Goal: Task Accomplishment & Management: Use online tool/utility

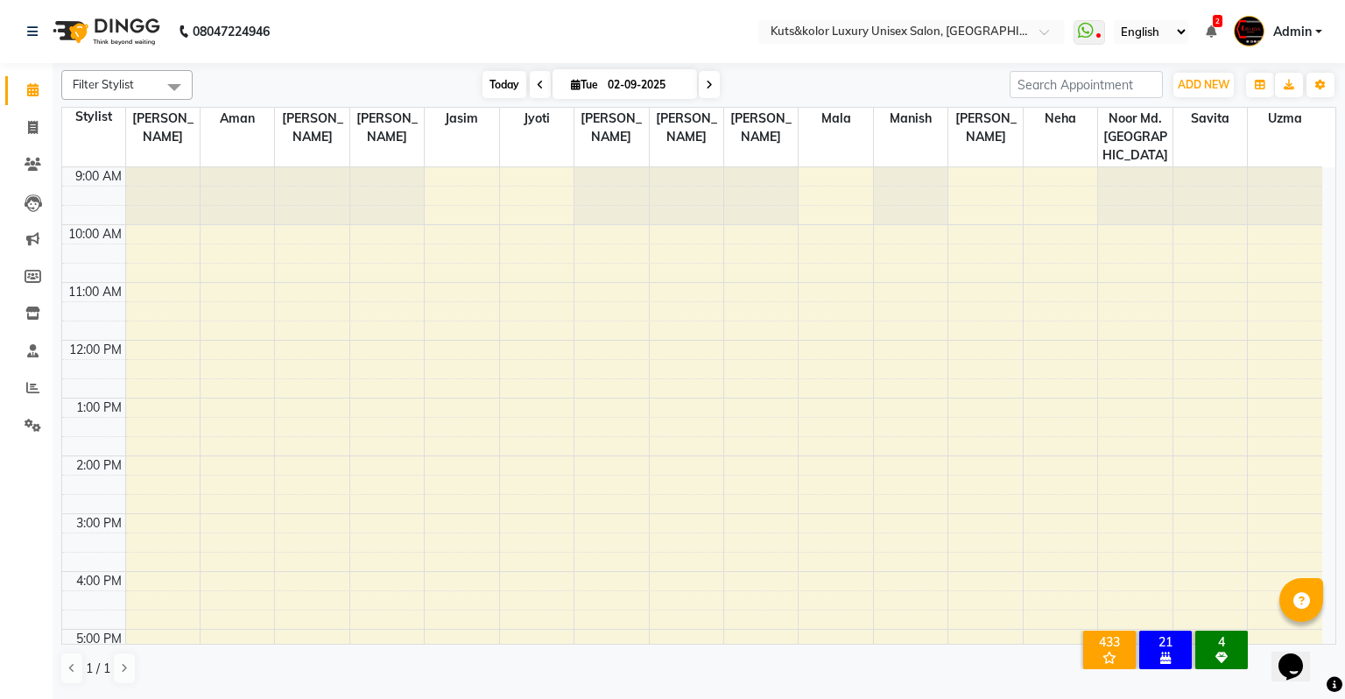
click at [511, 83] on span "Today" at bounding box center [505, 84] width 44 height 27
click at [469, 503] on div "9:00 AM 10:00 AM 11:00 AM 12:00 PM 1:00 PM 2:00 PM 3:00 PM 4:00 PM 5:00 PM 6:00…" at bounding box center [692, 542] width 1260 height 750
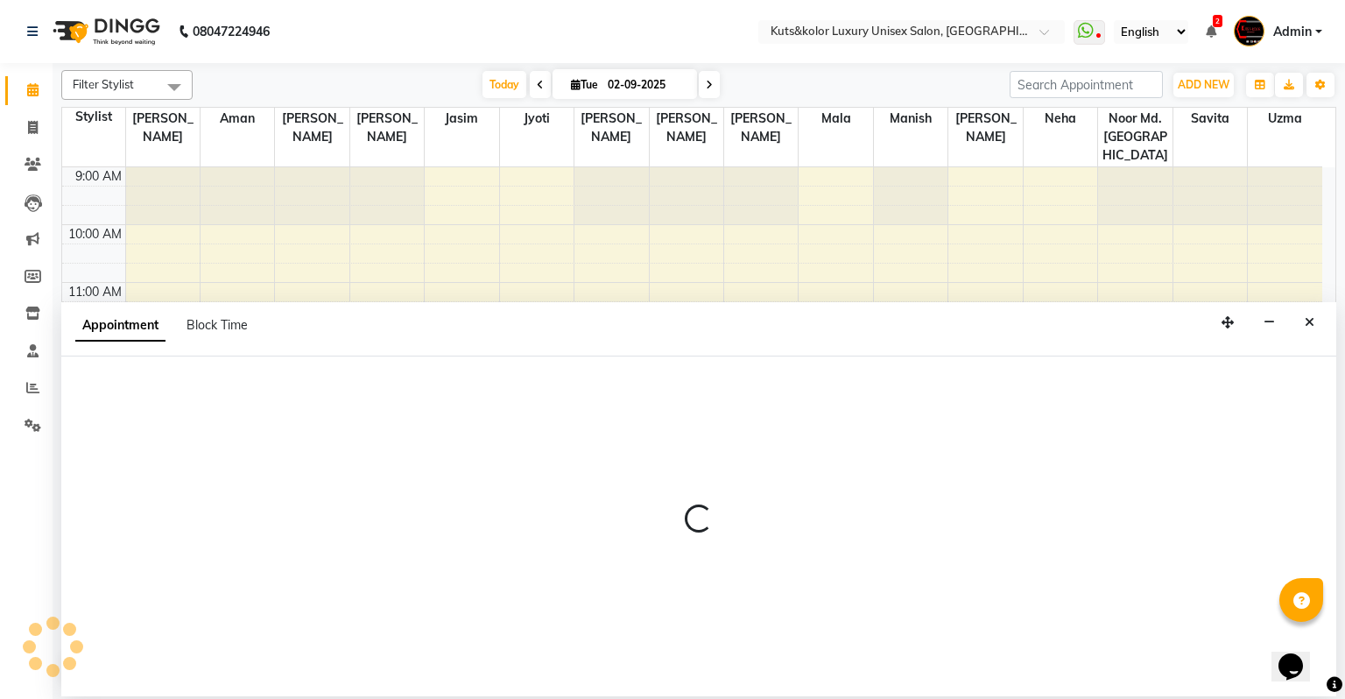
select select "22555"
select select "tentative"
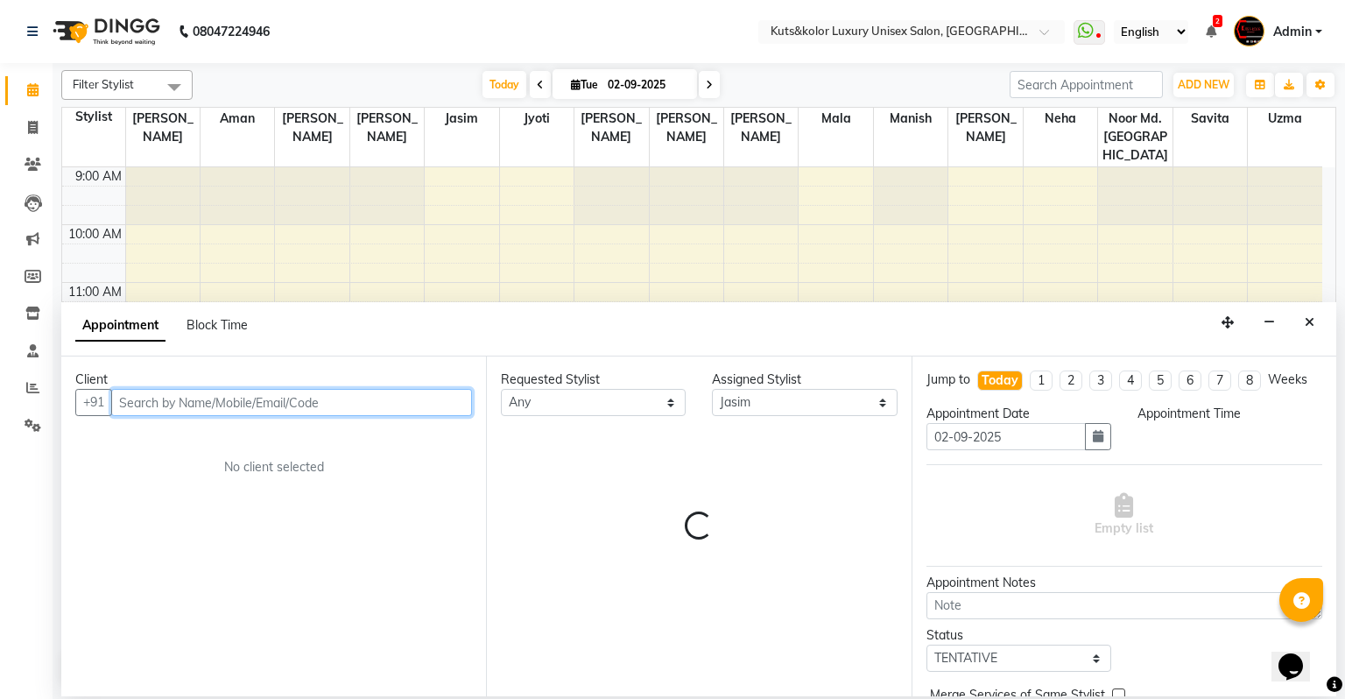
select select "900"
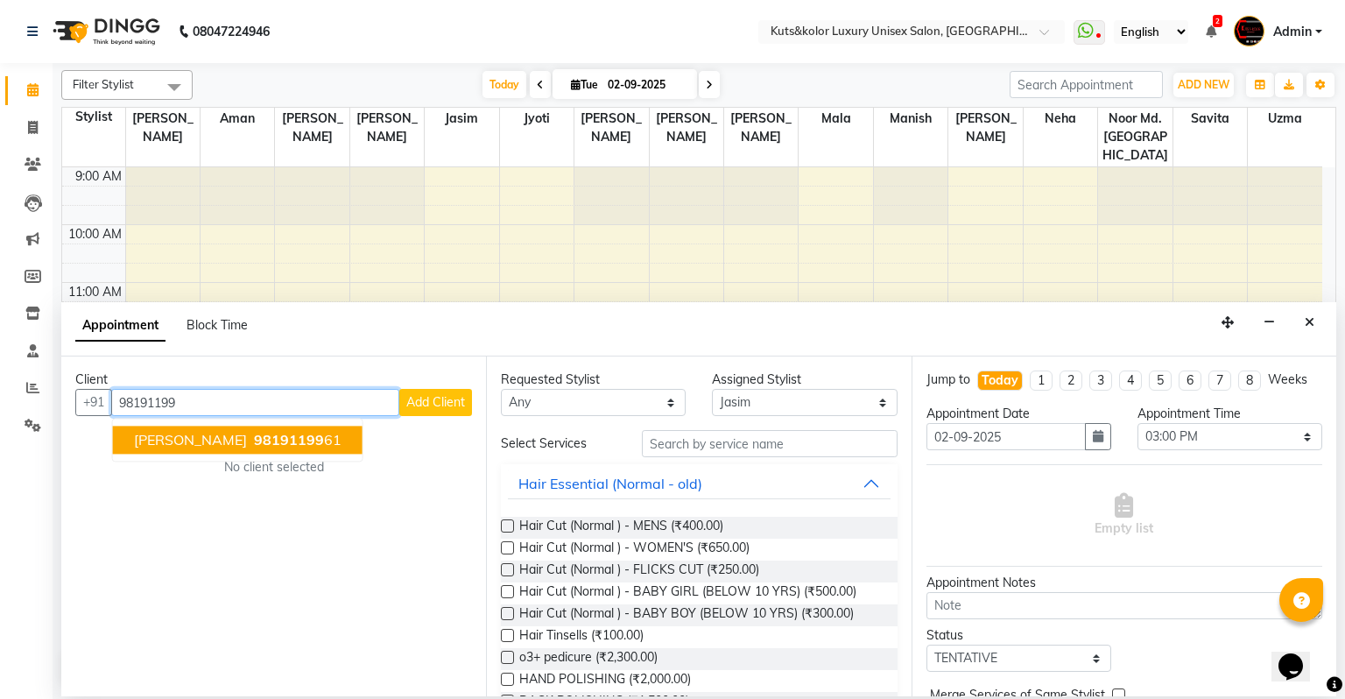
click at [254, 447] on span "98191199" at bounding box center [289, 441] width 70 height 18
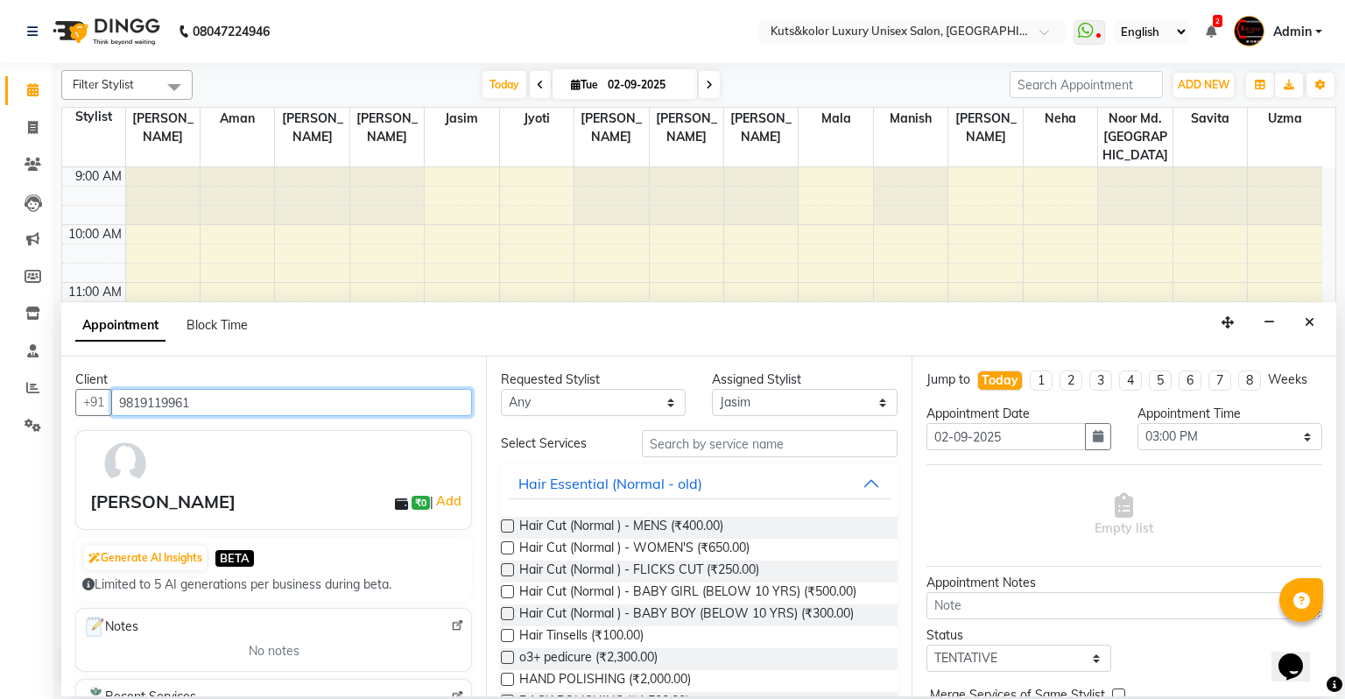
type input "9819119961"
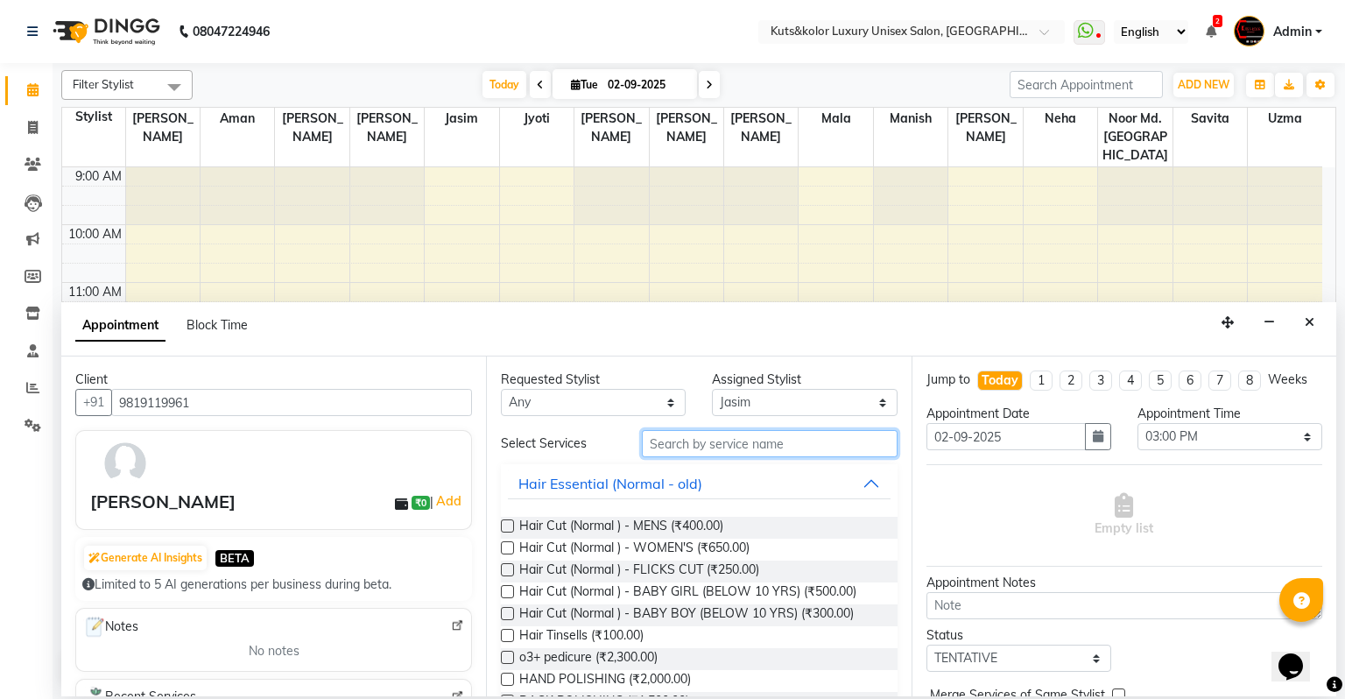
click at [688, 443] on input "text" at bounding box center [770, 443] width 256 height 27
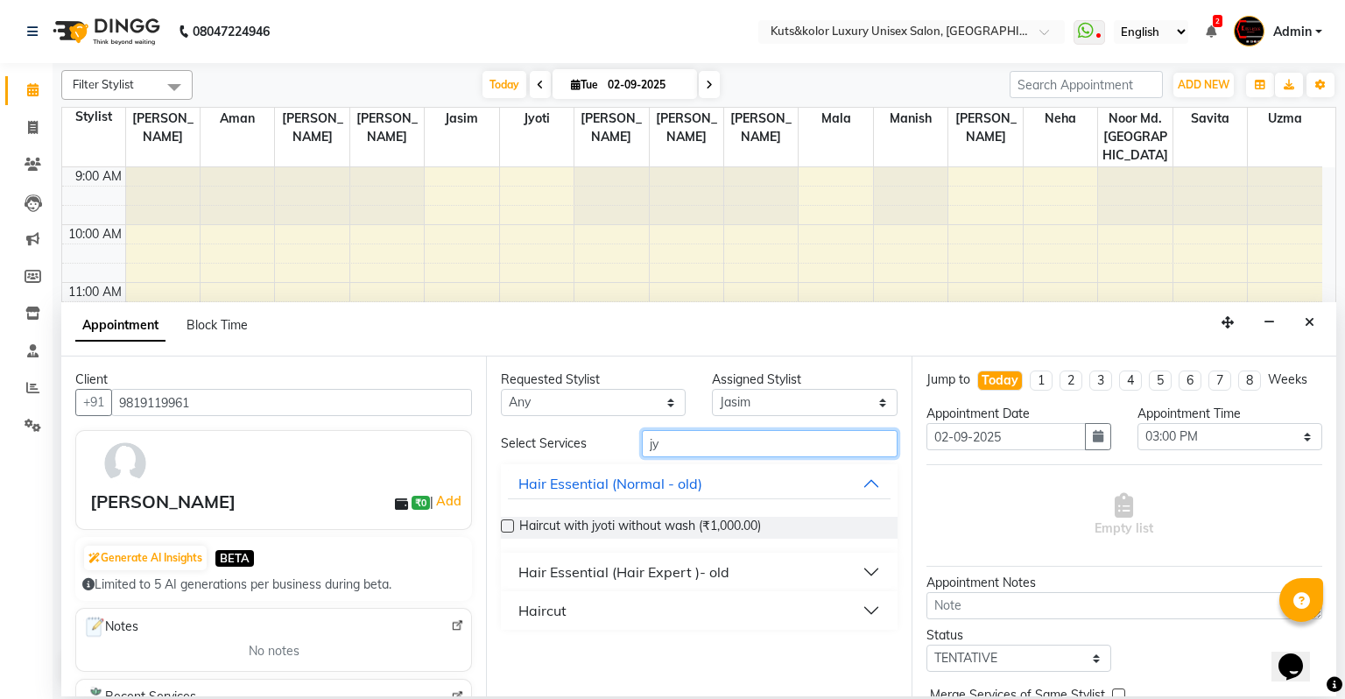
type input "jy"
click at [508, 529] on label at bounding box center [507, 525] width 13 height 13
click at [508, 529] on input "checkbox" at bounding box center [506, 527] width 11 height 11
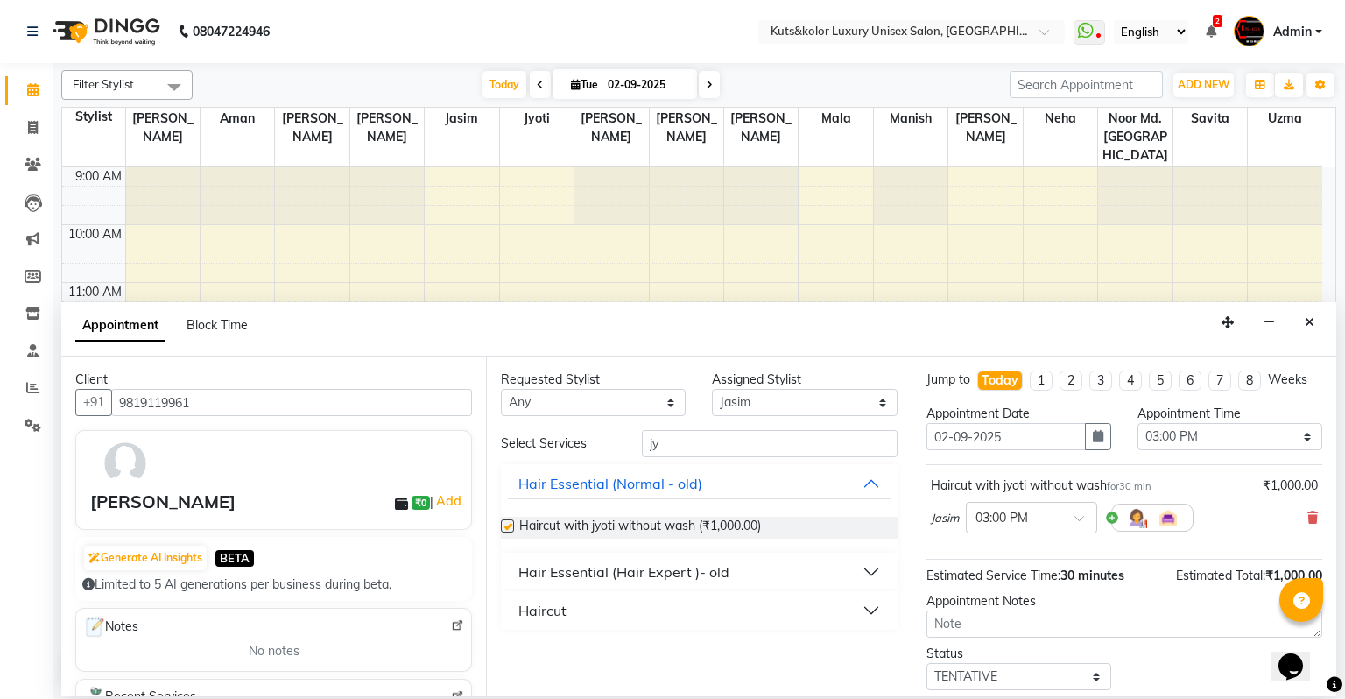
checkbox input "false"
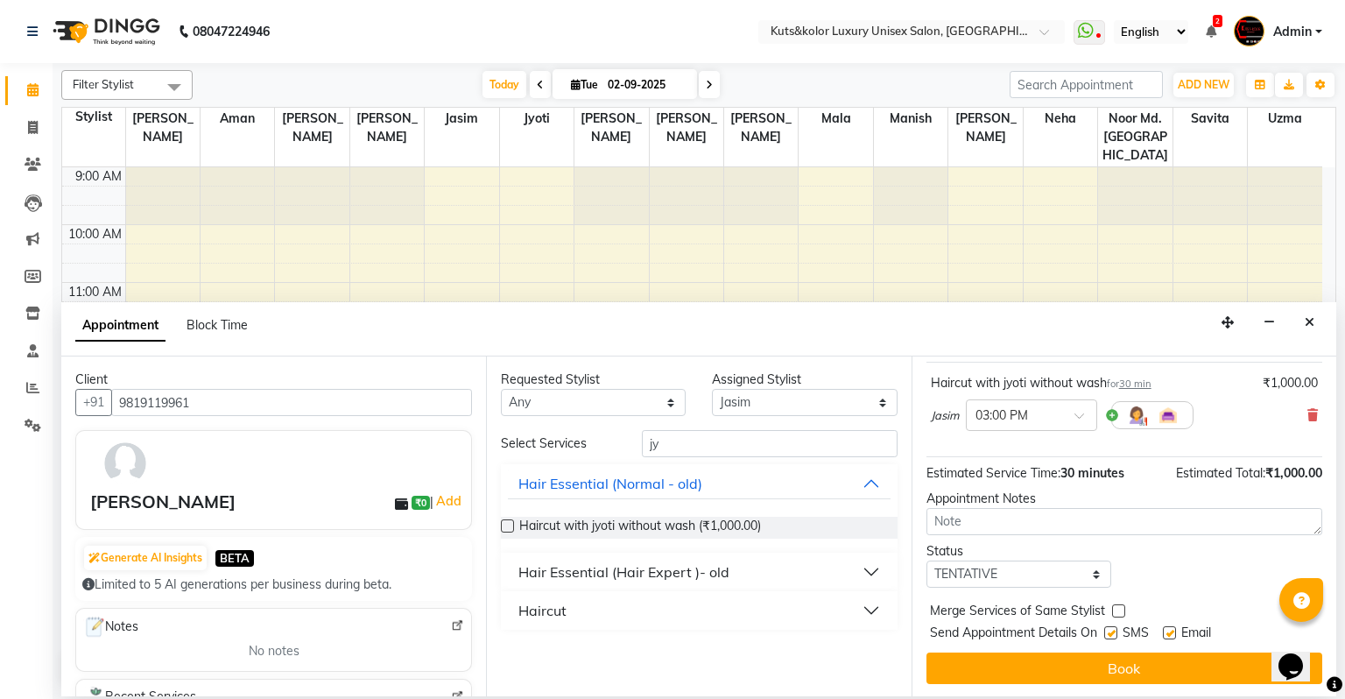
click at [1109, 628] on label at bounding box center [1110, 632] width 13 height 13
click at [1109, 629] on input "checkbox" at bounding box center [1109, 634] width 11 height 11
checkbox input "false"
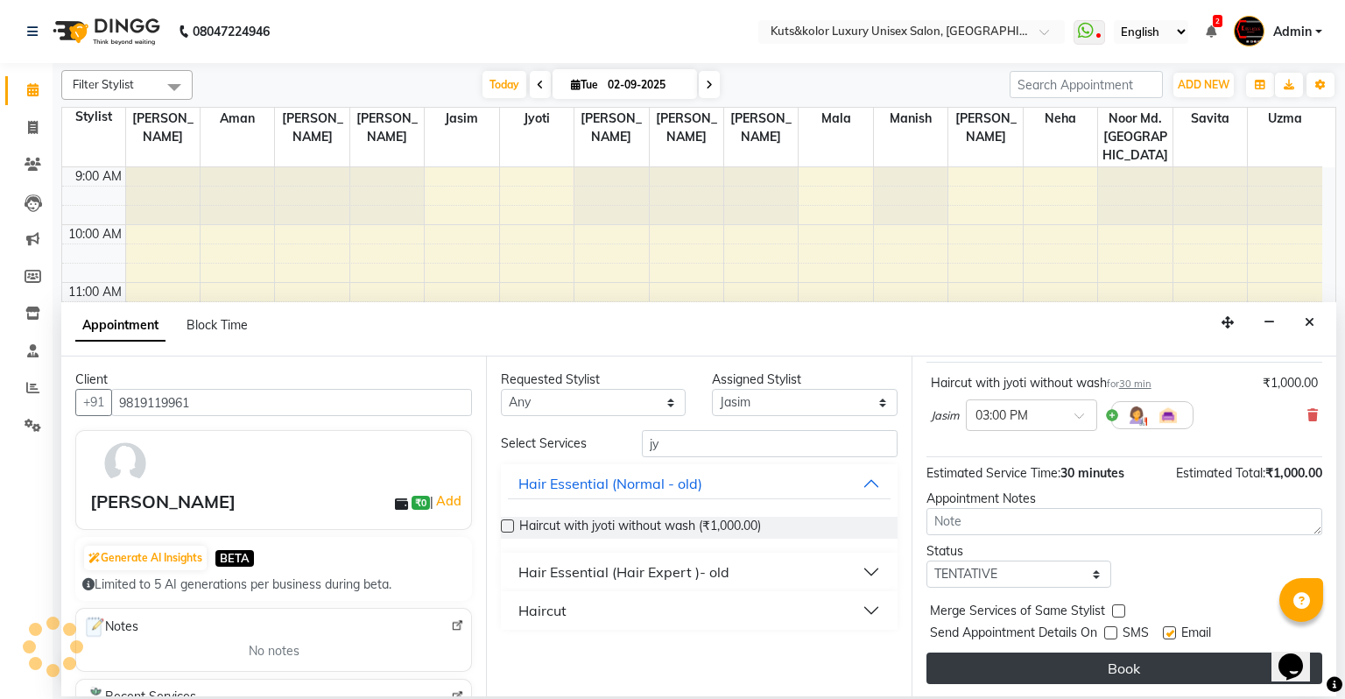
click at [1109, 661] on button "Book" at bounding box center [1124, 668] width 396 height 32
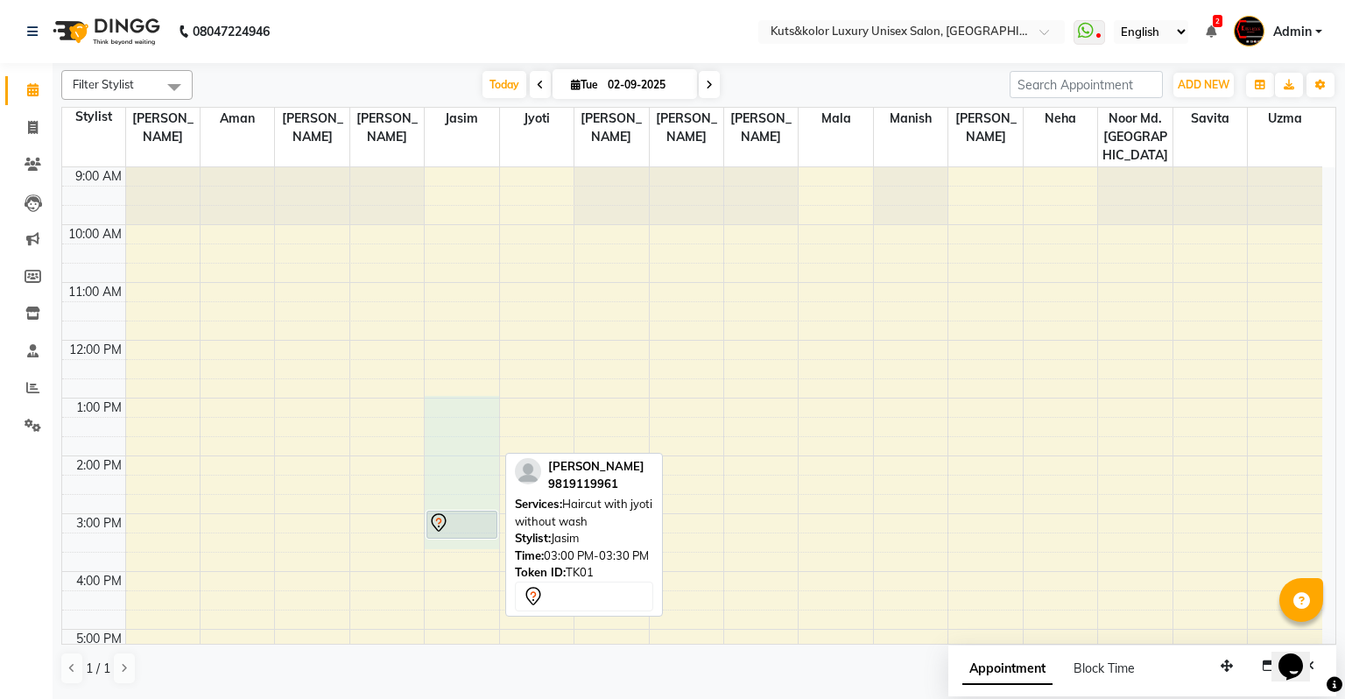
drag, startPoint x: 451, startPoint y: 383, endPoint x: 461, endPoint y: 518, distance: 135.2
click at [461, 518] on div "9:00 AM 10:00 AM 11:00 AM 12:00 PM 1:00 PM 2:00 PM 3:00 PM 4:00 PM 5:00 PM 6:00…" at bounding box center [692, 542] width 1260 height 750
select select "22555"
select select "tentative"
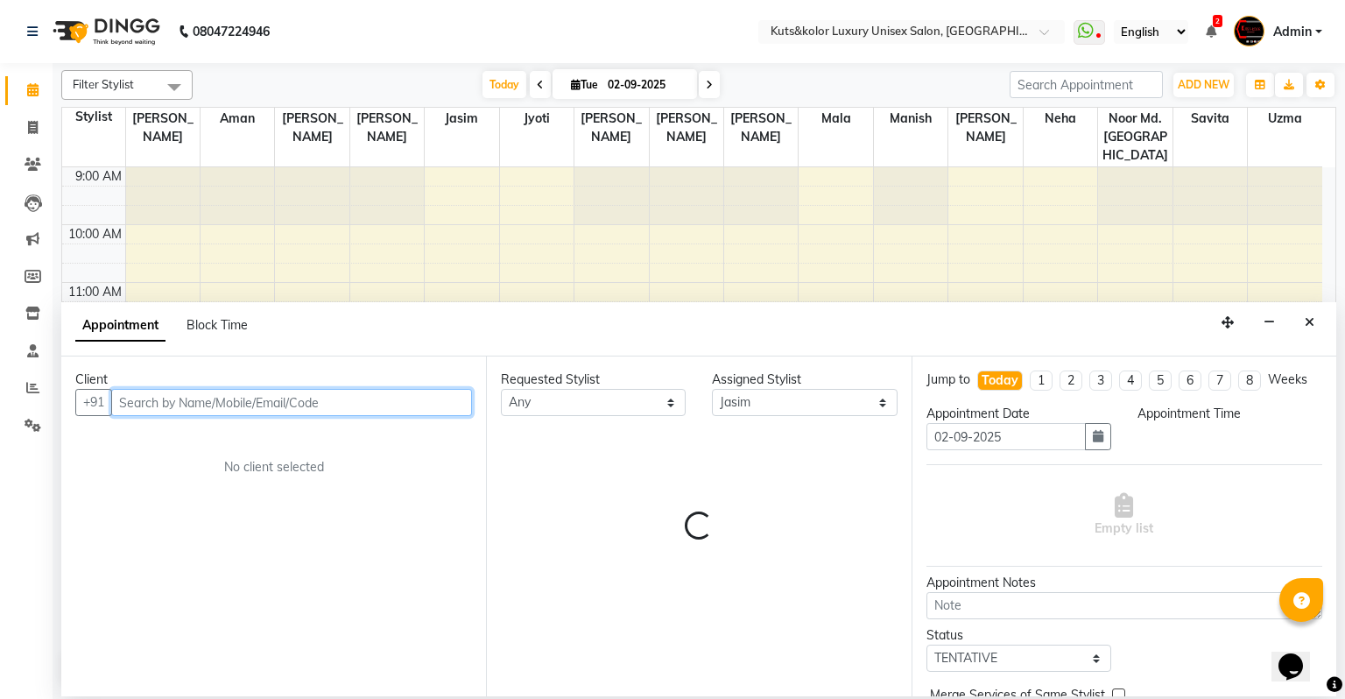
select select "780"
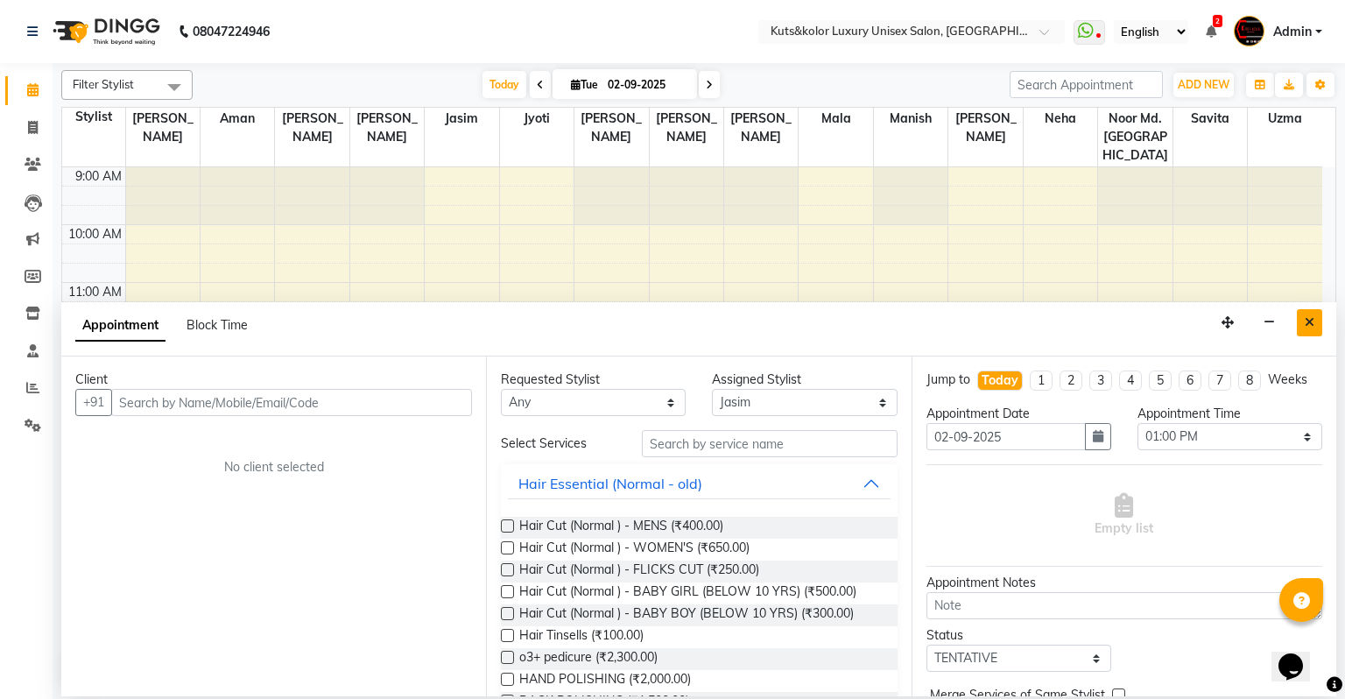
click at [1315, 325] on button "Close" at bounding box center [1309, 322] width 25 height 27
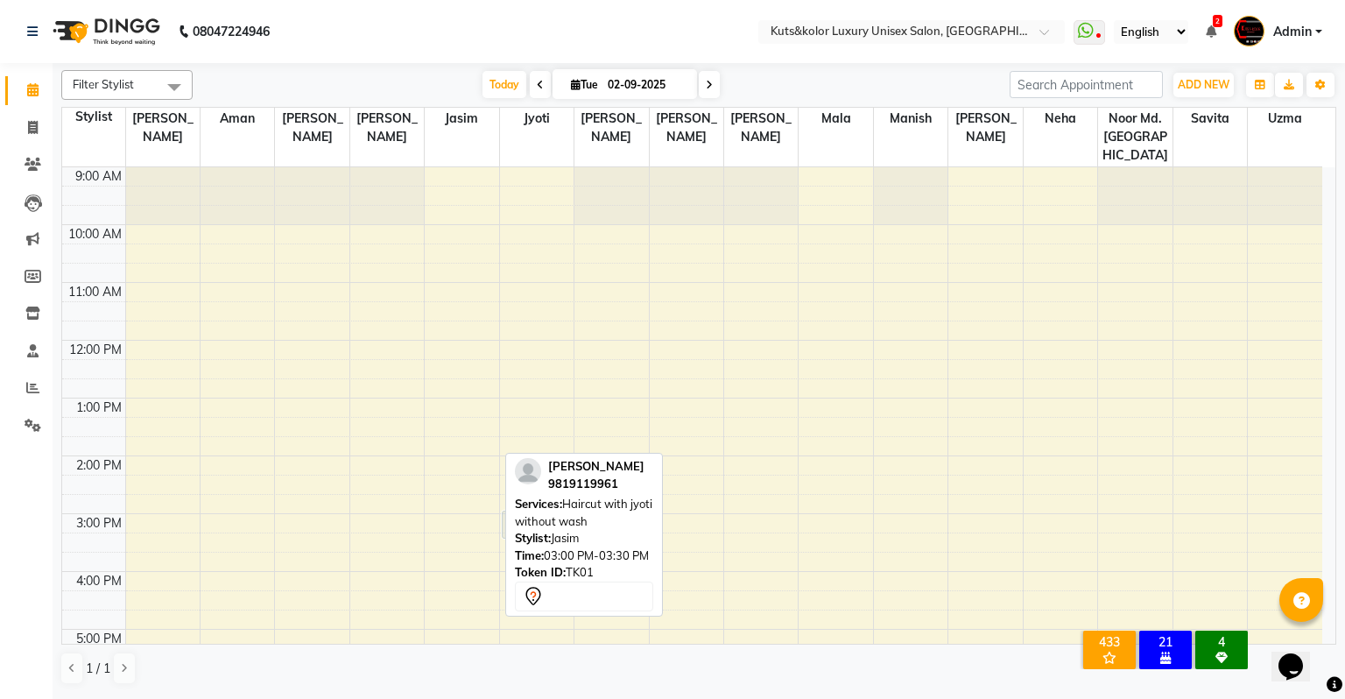
drag, startPoint x: 438, startPoint y: 505, endPoint x: 511, endPoint y: 503, distance: 73.6
click at [511, 503] on div "Filter Stylist Select All [PERSON_NAME] [PERSON_NAME] [PERSON_NAME] [PERSON_NAM…" at bounding box center [698, 377] width 1275 height 629
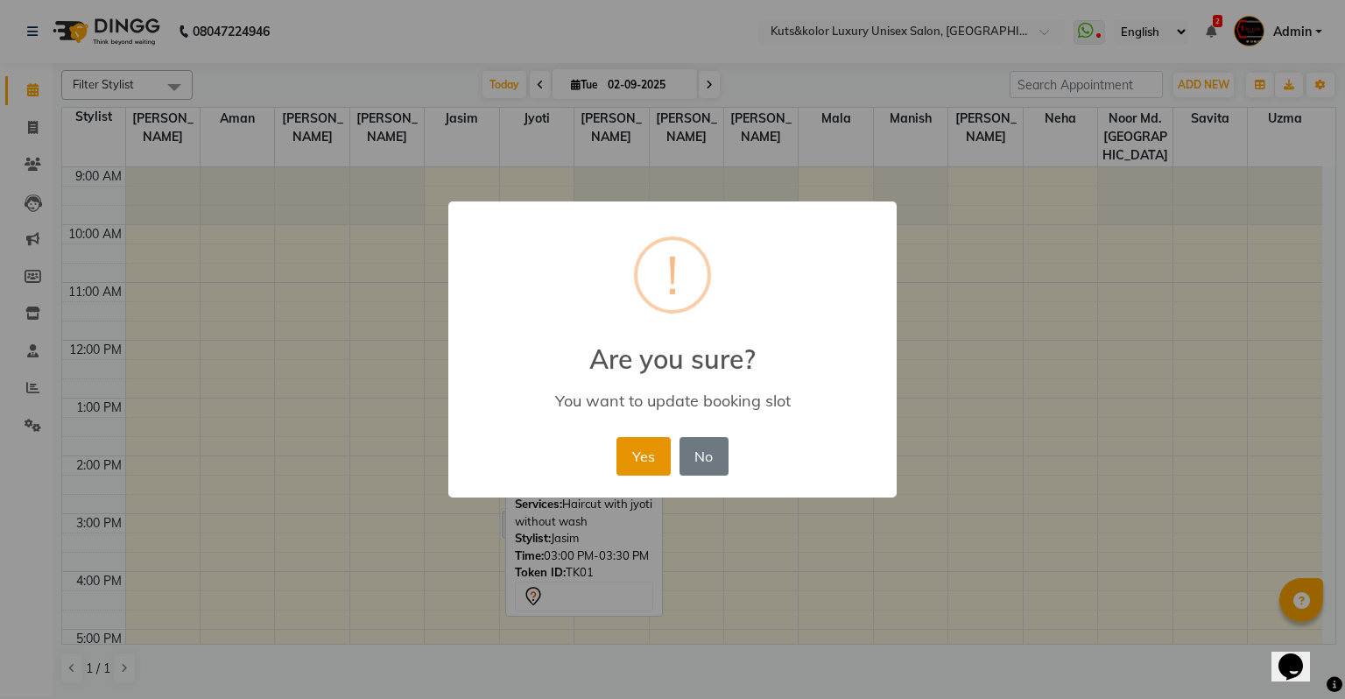
click at [652, 456] on button "Yes" at bounding box center [642, 456] width 53 height 39
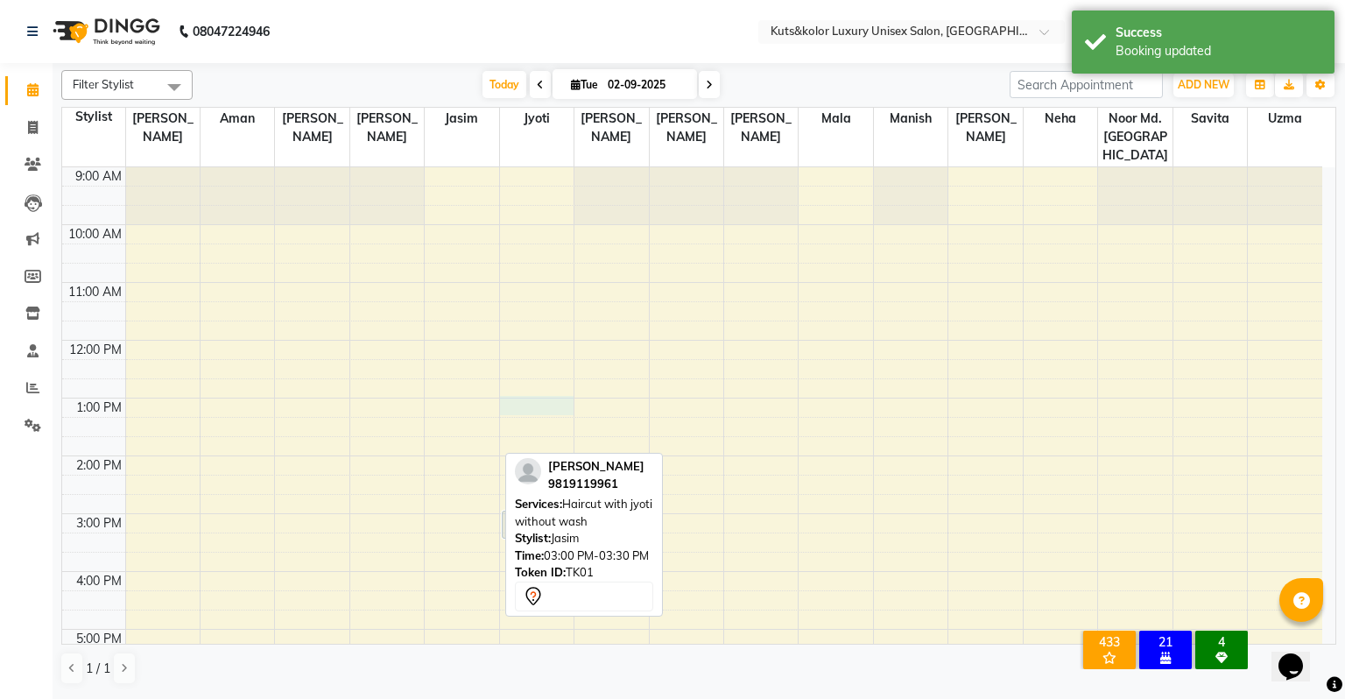
click at [530, 391] on div "9:00 AM 10:00 AM 11:00 AM 12:00 PM 1:00 PM 2:00 PM 3:00 PM 4:00 PM 5:00 PM 6:00…" at bounding box center [692, 542] width 1260 height 750
select select "22535"
select select "tentative"
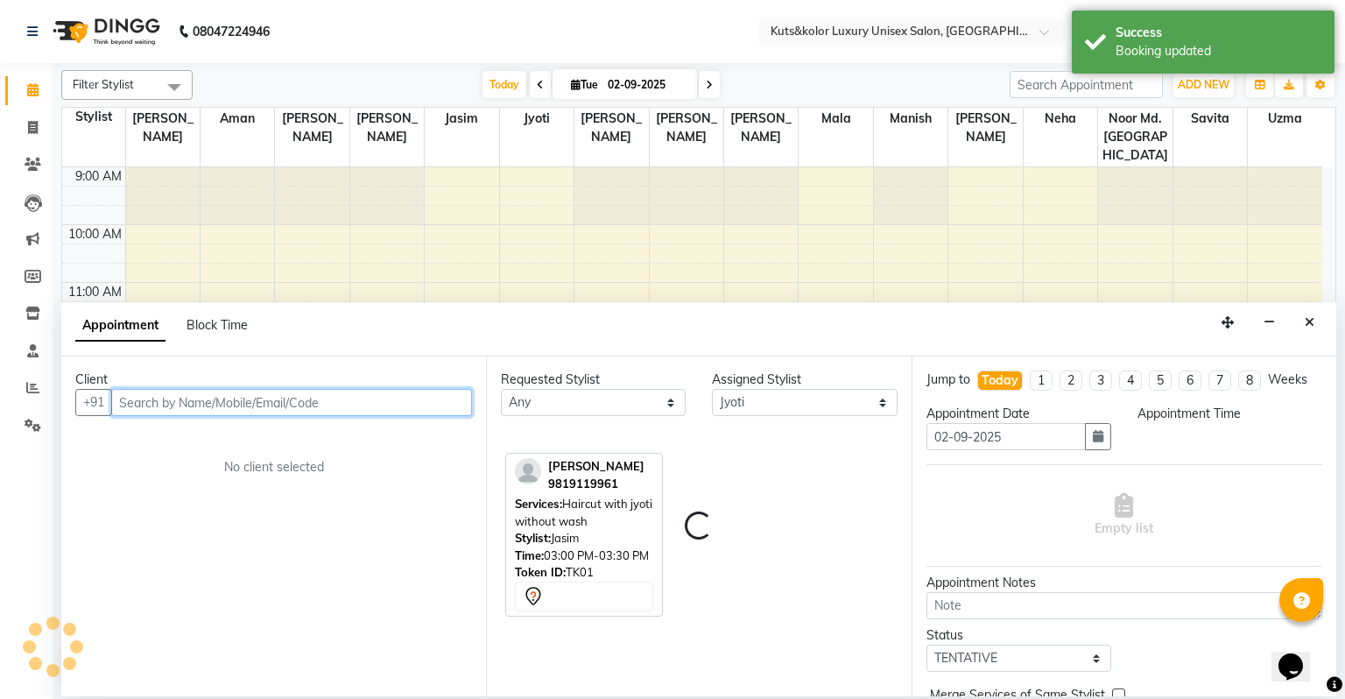
select select "780"
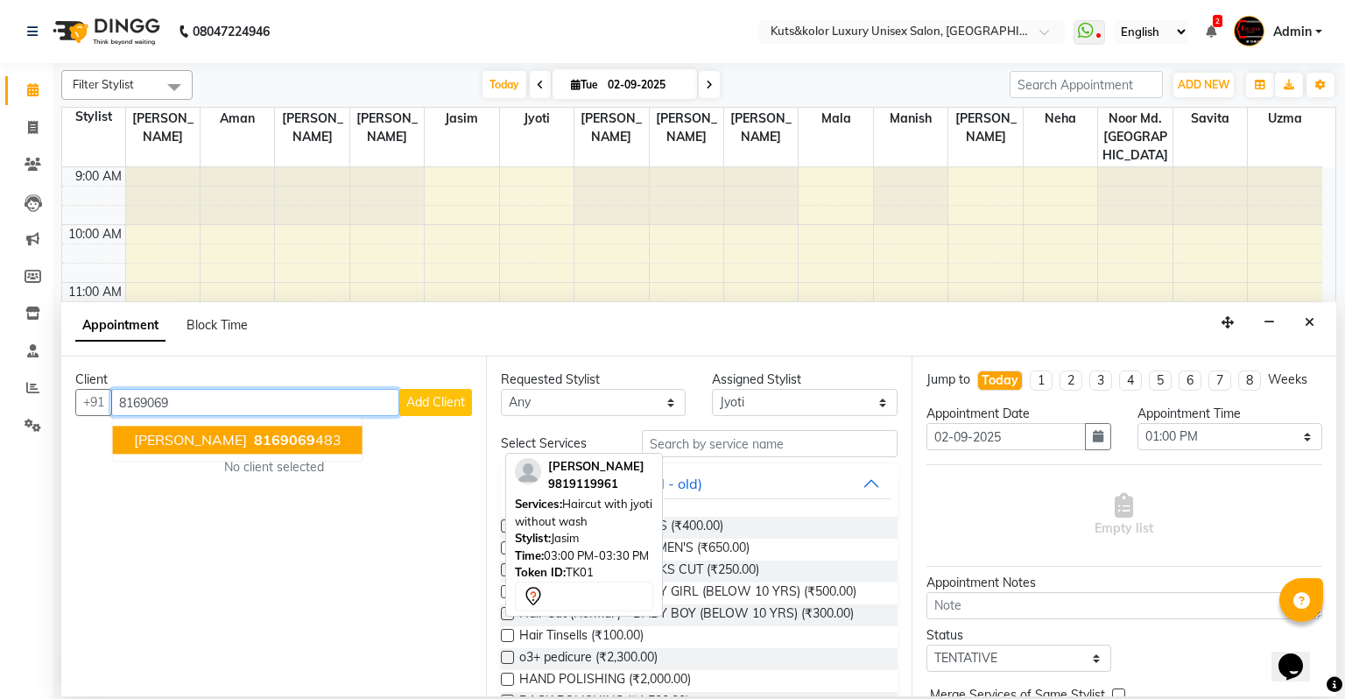
click at [197, 438] on button "[PERSON_NAME] 8169069 483" at bounding box center [238, 440] width 250 height 28
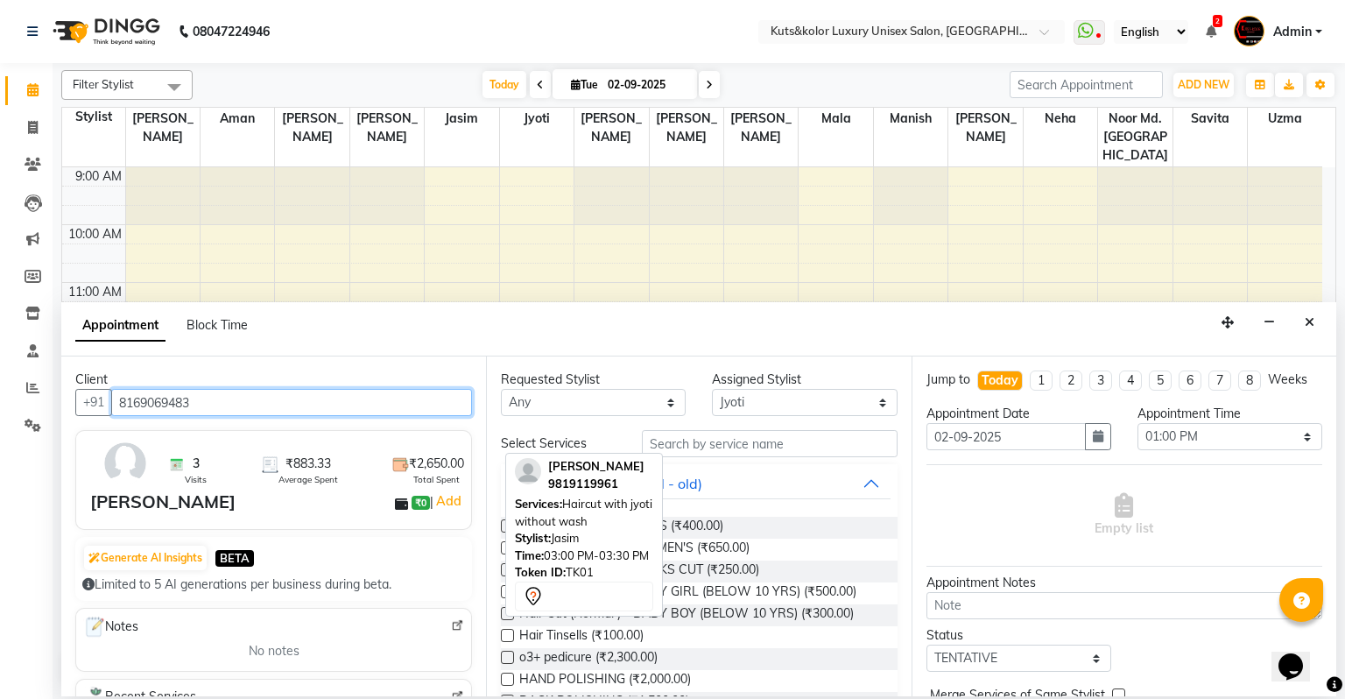
type input "8169069483"
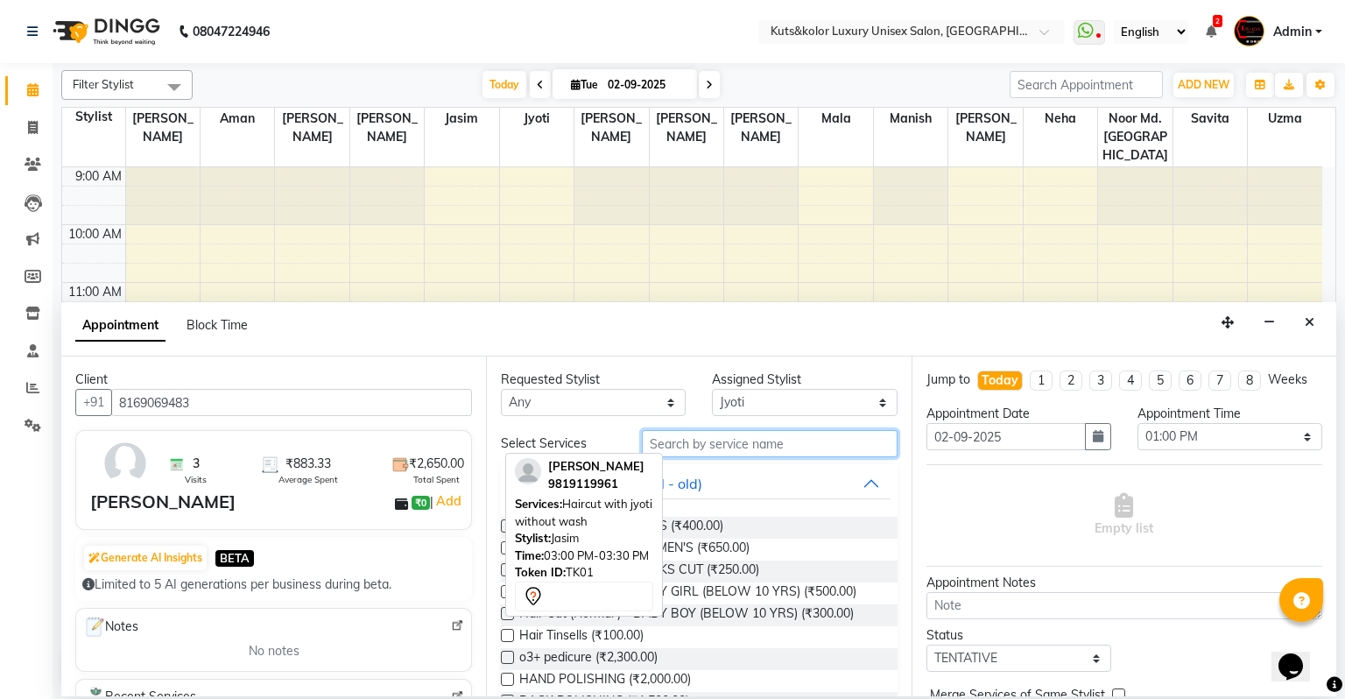
click at [713, 452] on input "text" at bounding box center [770, 443] width 256 height 27
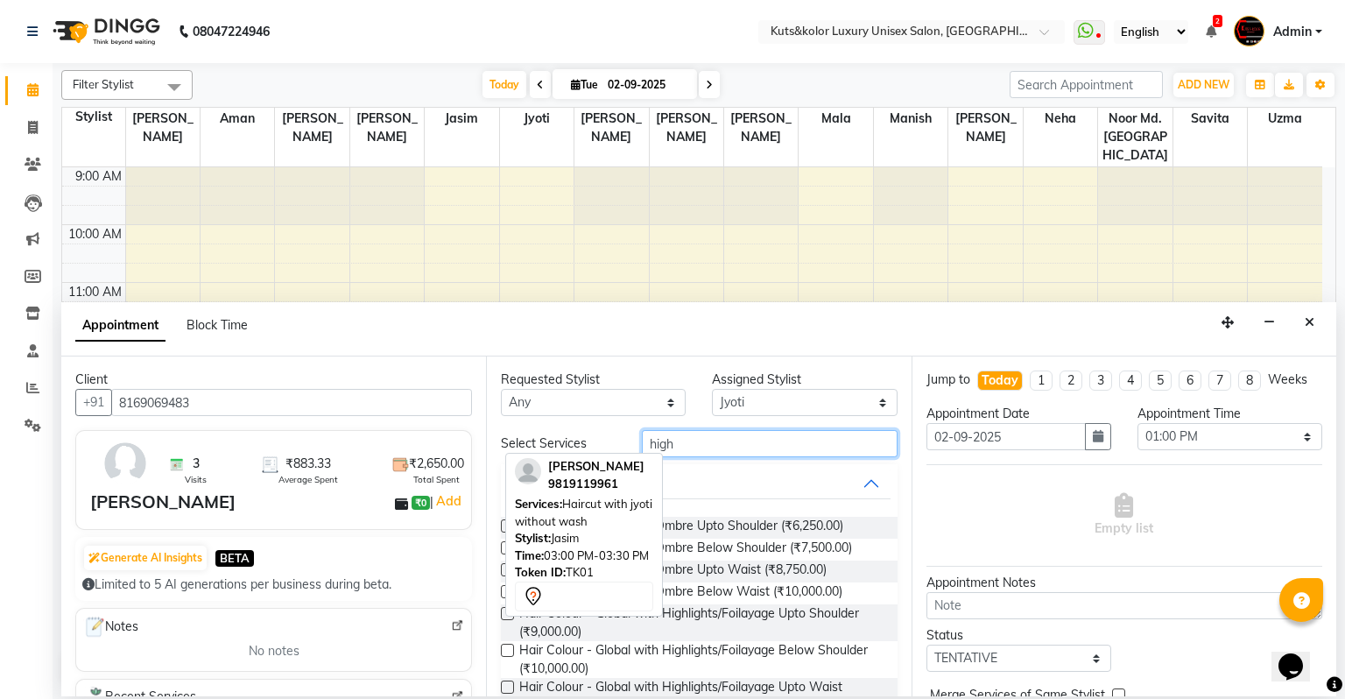
type input "high"
click at [504, 652] on label at bounding box center [507, 650] width 13 height 13
click at [504, 652] on input "checkbox" at bounding box center [506, 651] width 11 height 11
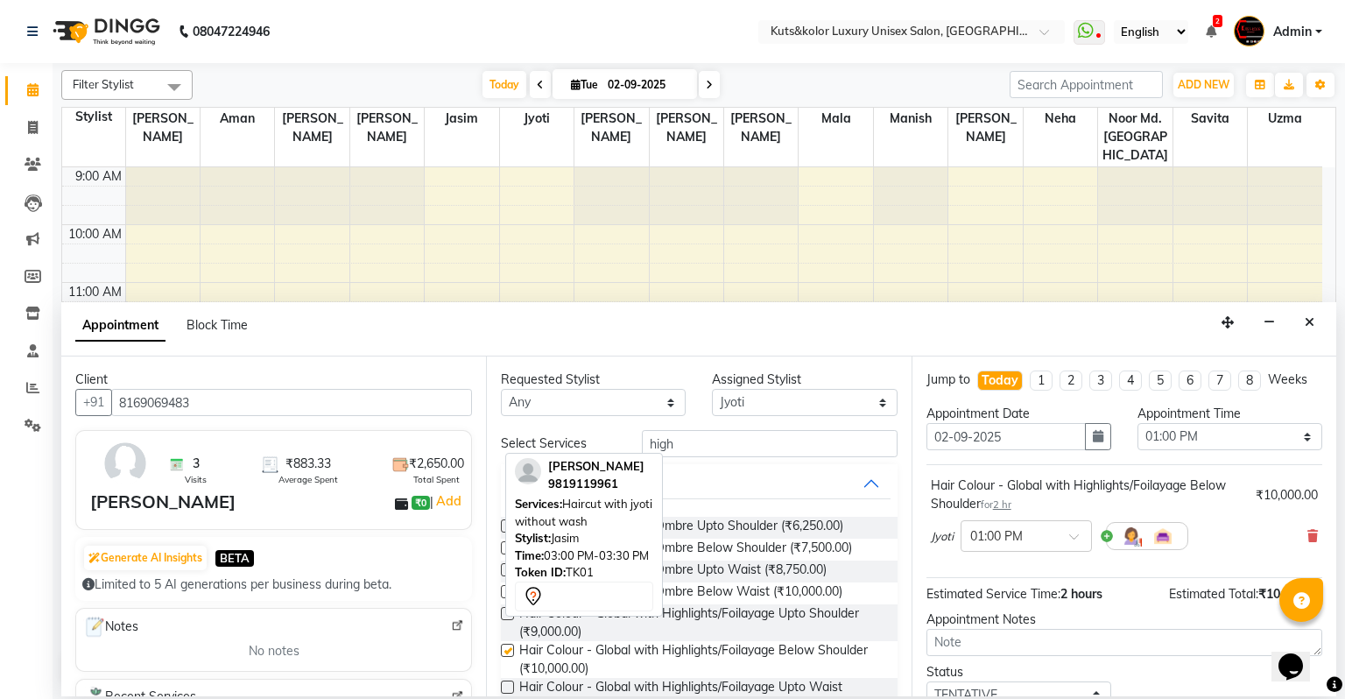
checkbox input "false"
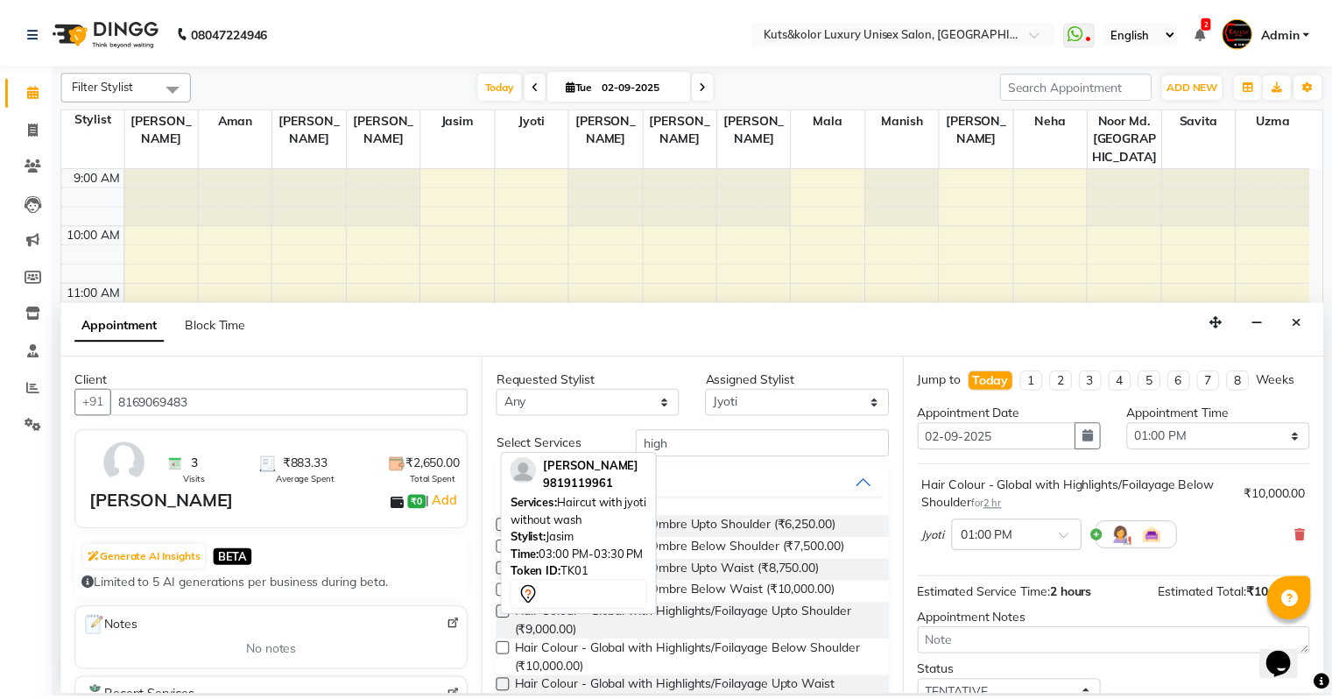
scroll to position [122, 0]
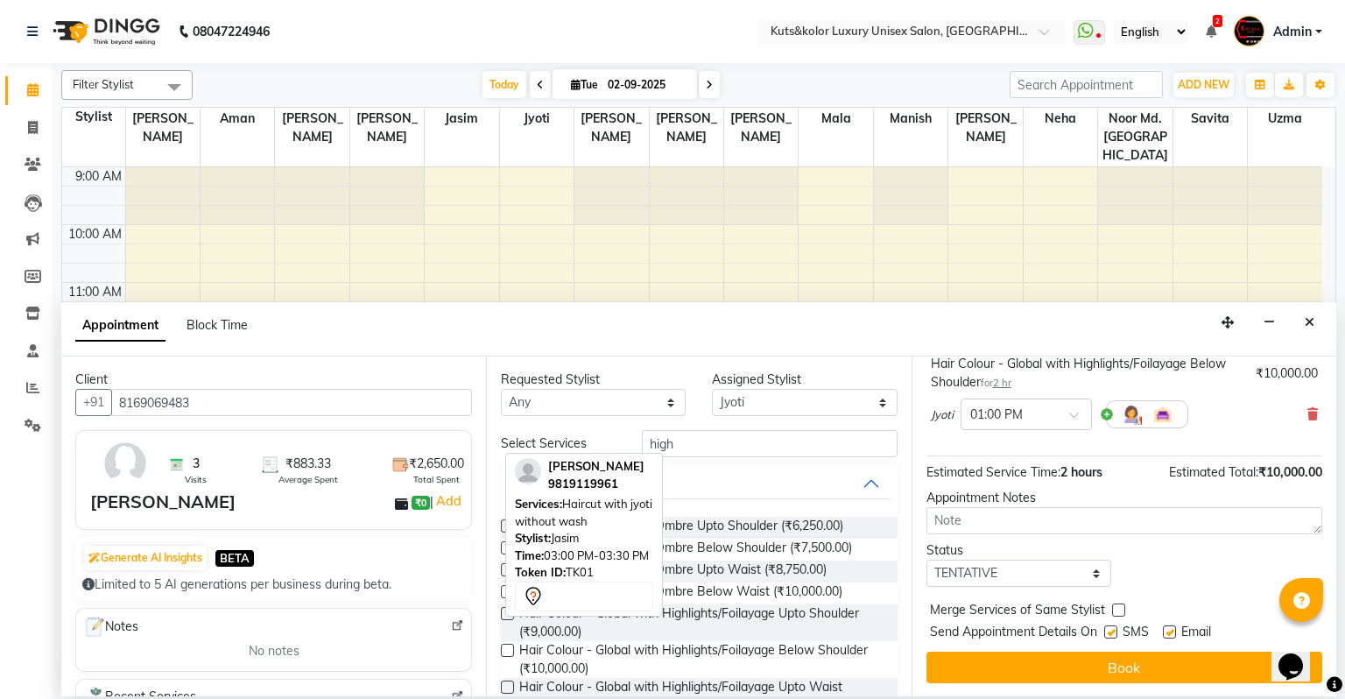
click at [1116, 632] on label at bounding box center [1110, 631] width 13 height 13
click at [1116, 632] on input "checkbox" at bounding box center [1109, 633] width 11 height 11
checkbox input "false"
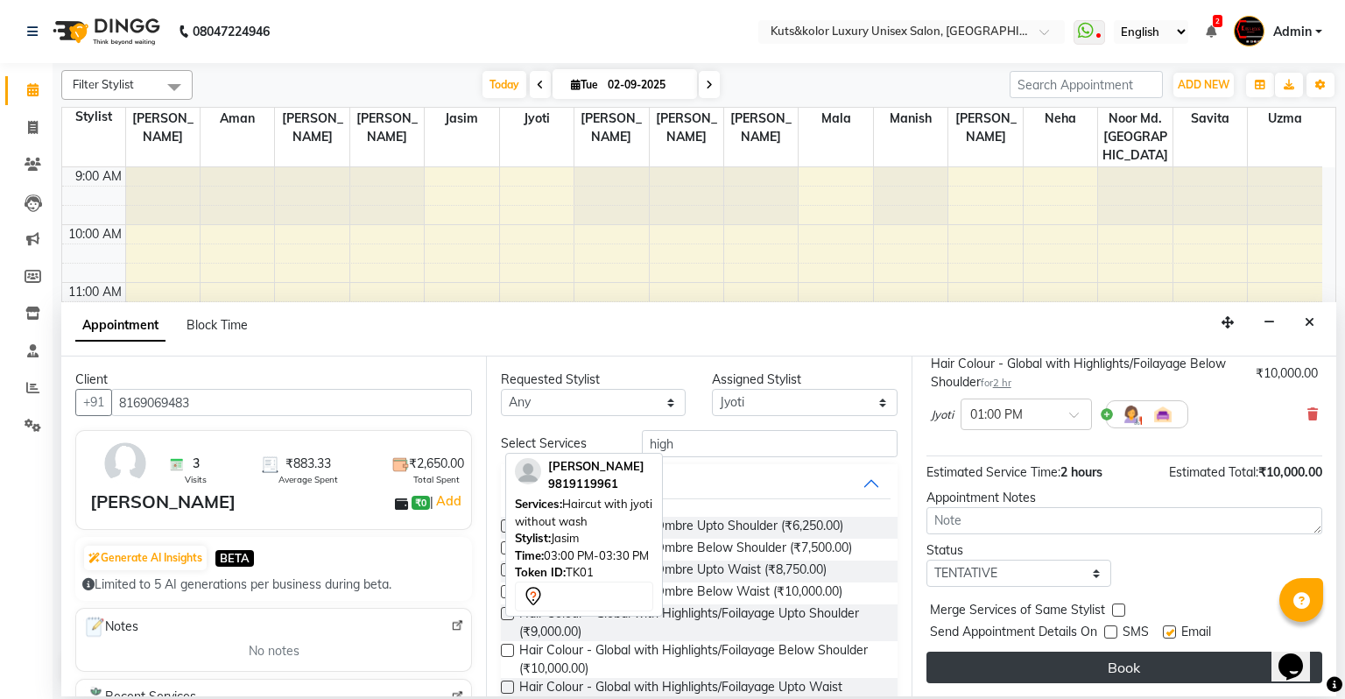
click at [1100, 674] on button "Book" at bounding box center [1124, 668] width 396 height 32
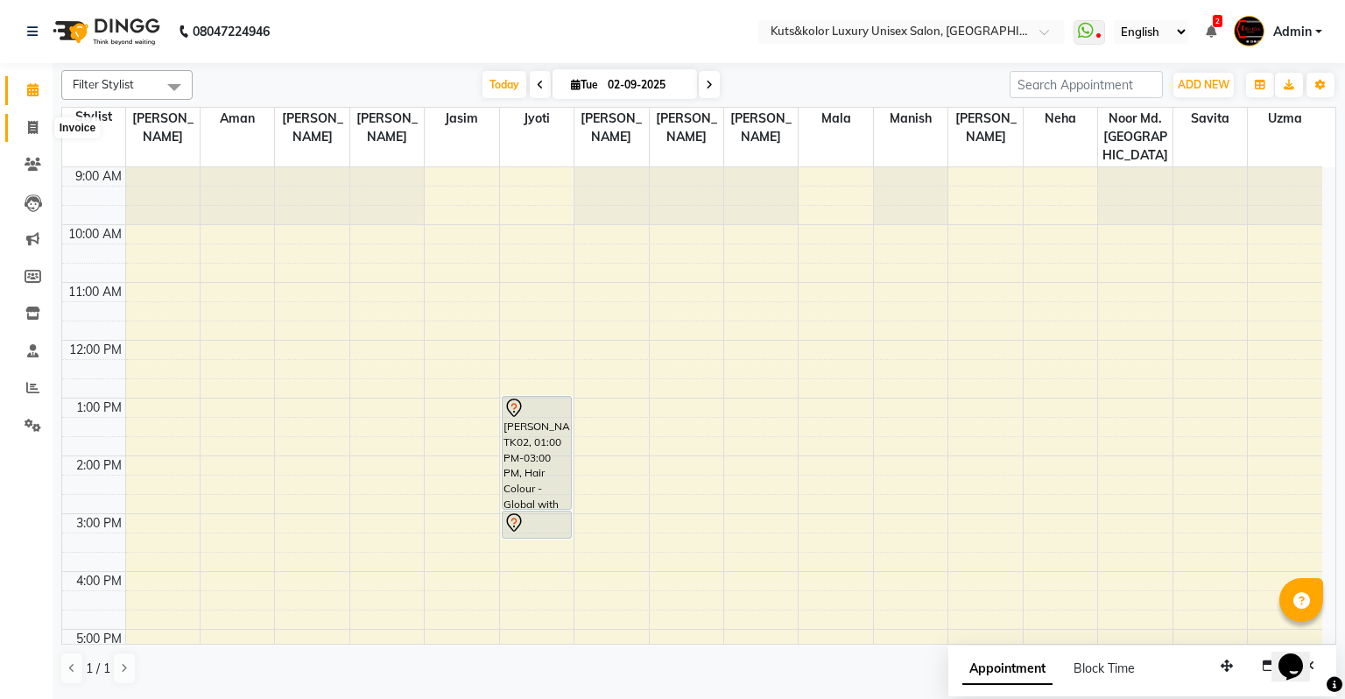
click at [34, 131] on icon at bounding box center [33, 127] width 10 height 13
select select "4172"
select select "service"
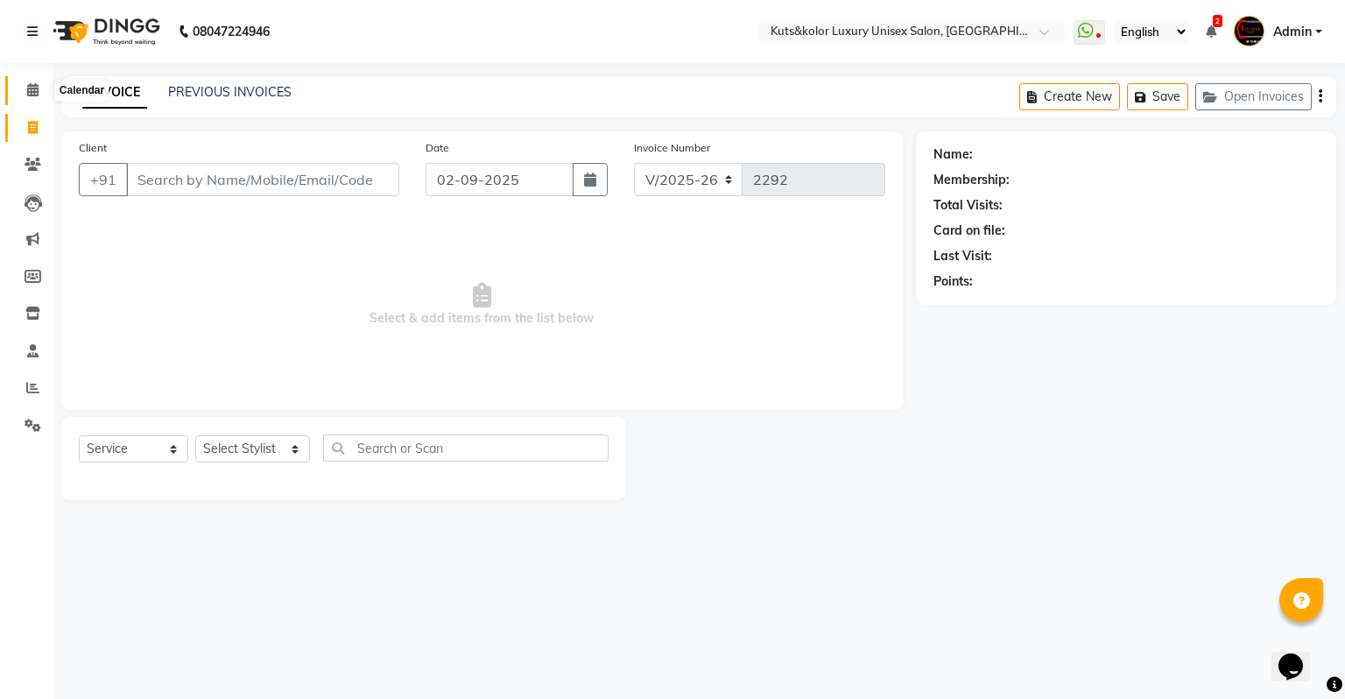
click at [42, 89] on span at bounding box center [33, 91] width 31 height 20
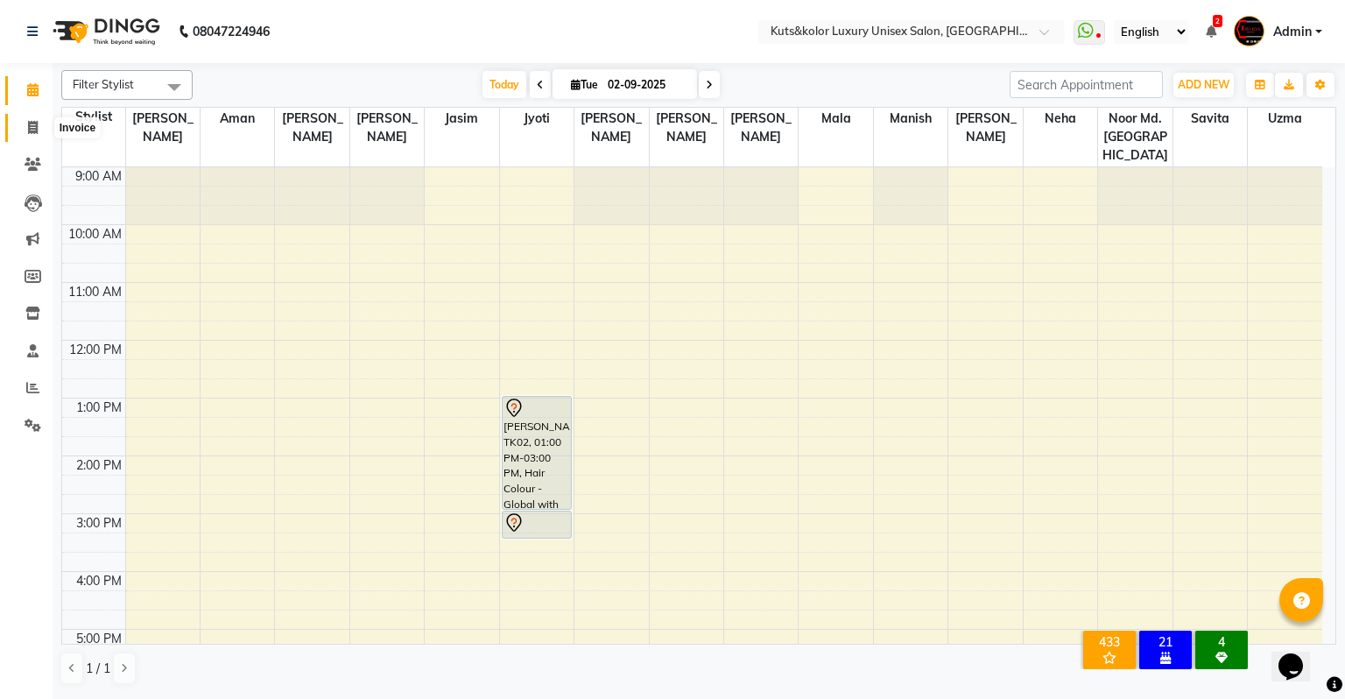
click at [32, 123] on icon at bounding box center [33, 127] width 10 height 13
select select "service"
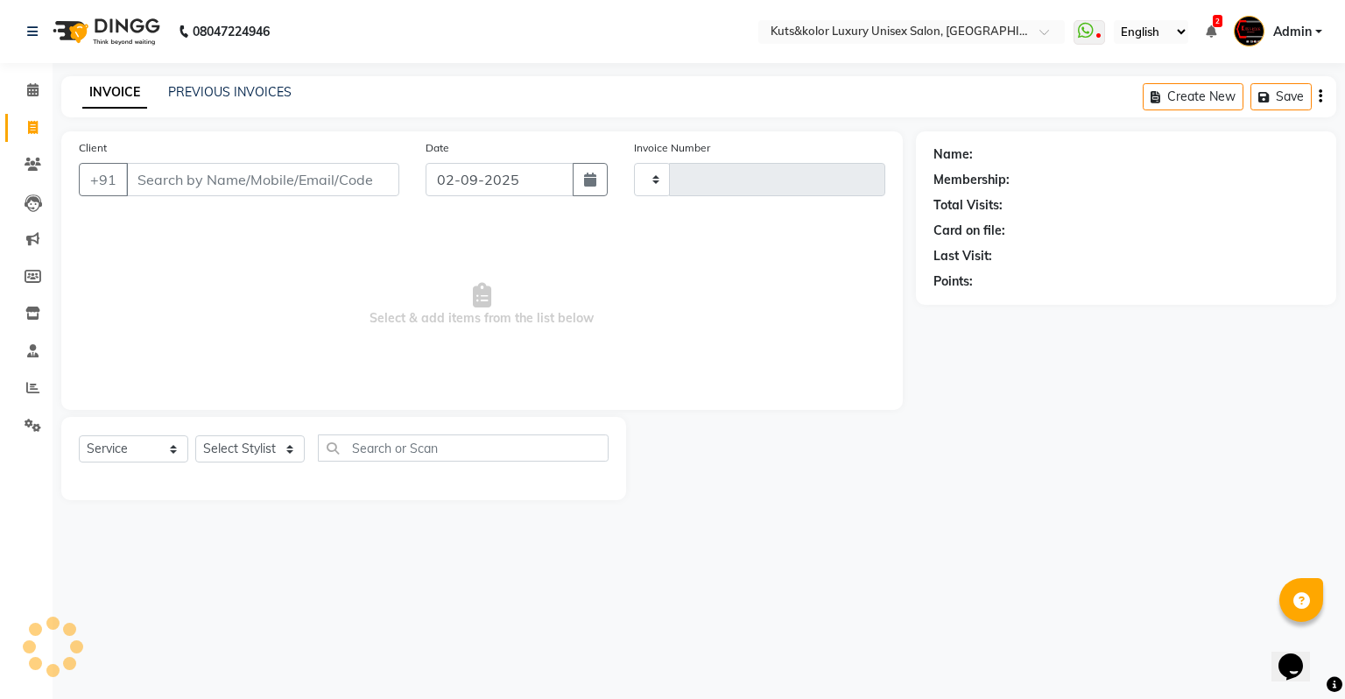
type input "2292"
select select "4172"
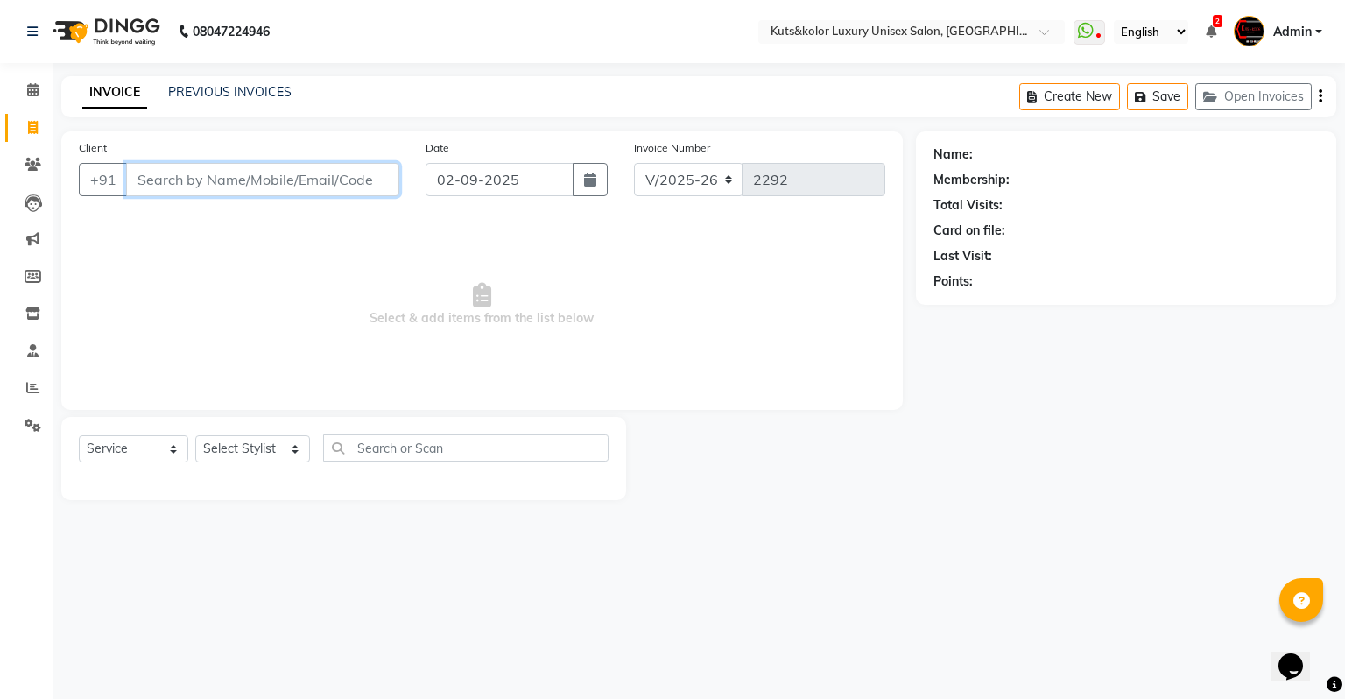
click at [157, 189] on input "Client" at bounding box center [262, 179] width 273 height 33
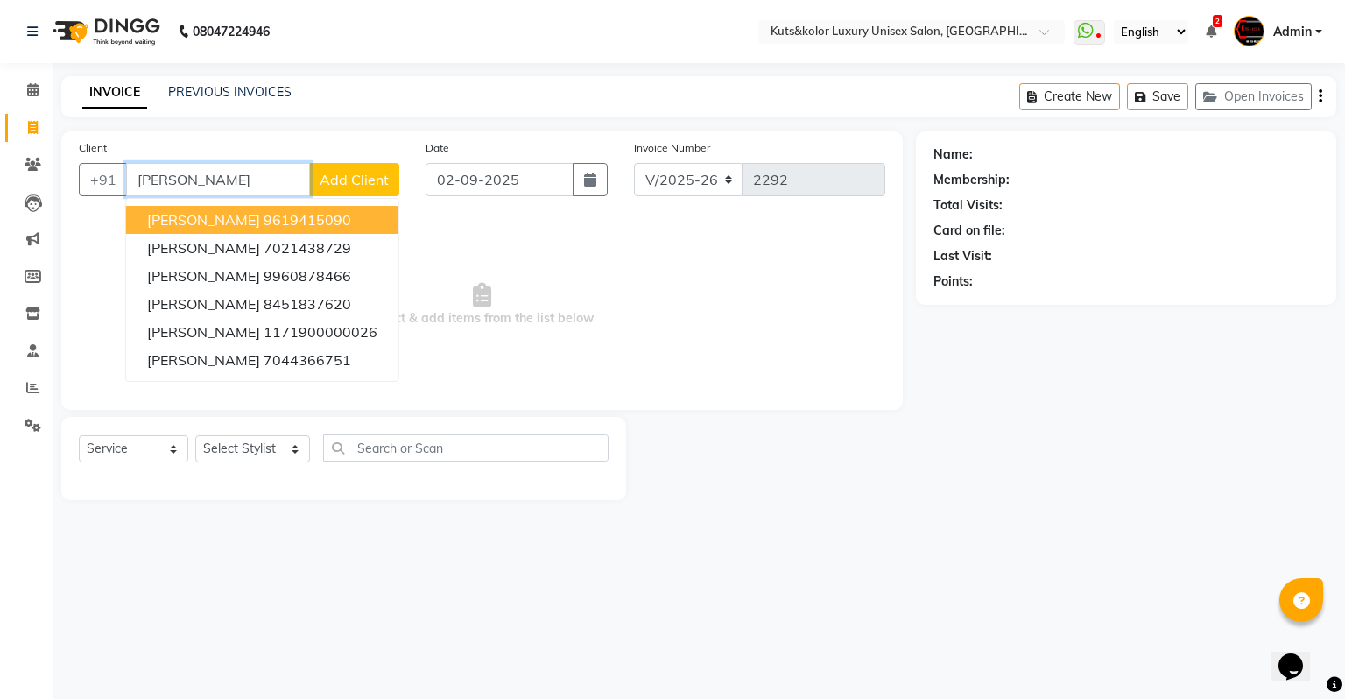
click at [264, 215] on ngb-highlight "9619415090" at bounding box center [308, 220] width 88 height 18
type input "9619415090"
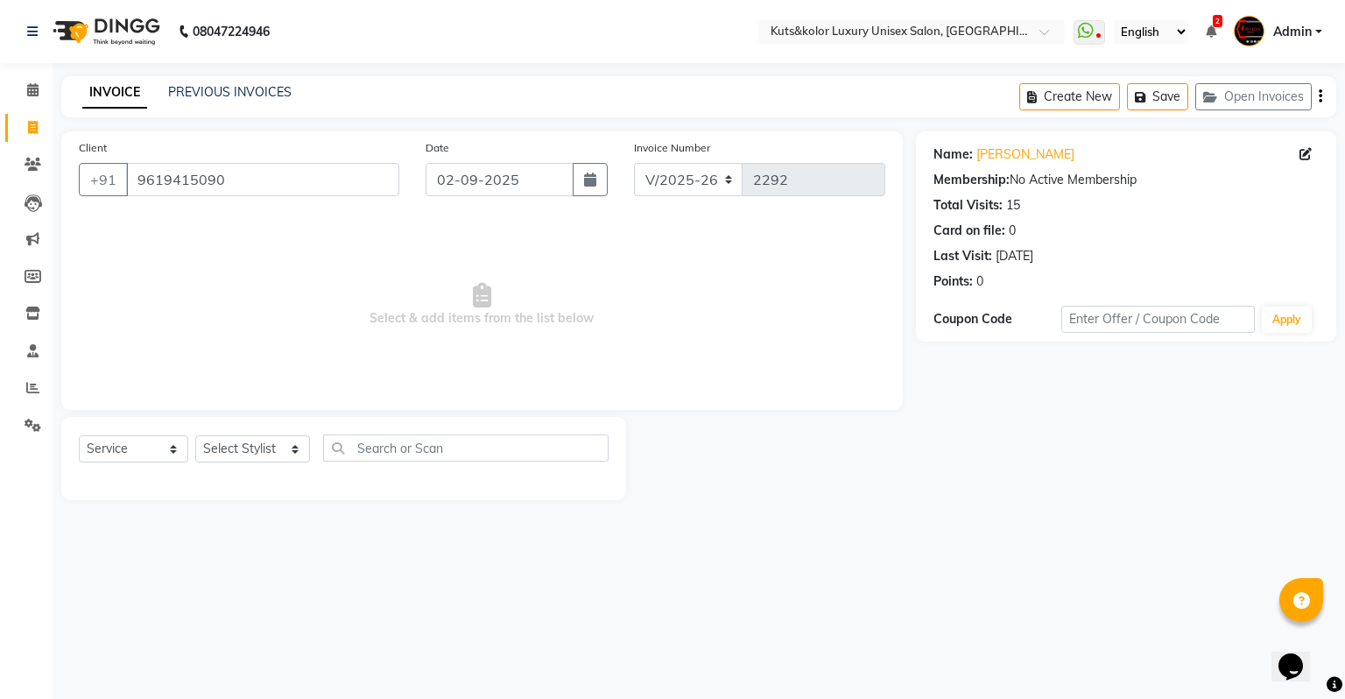
click at [328, 285] on span "Select & add items from the list below" at bounding box center [482, 304] width 807 height 175
click at [228, 443] on select "Select Stylist [PERSON_NAME] [PERSON_NAME] [PERSON_NAME] [PERSON_NAME] [PERSON_…" at bounding box center [252, 448] width 115 height 27
select select "72682"
click at [195, 436] on select "Select Stylist [PERSON_NAME] [PERSON_NAME] [PERSON_NAME] [PERSON_NAME] [PERSON_…" at bounding box center [252, 448] width 115 height 27
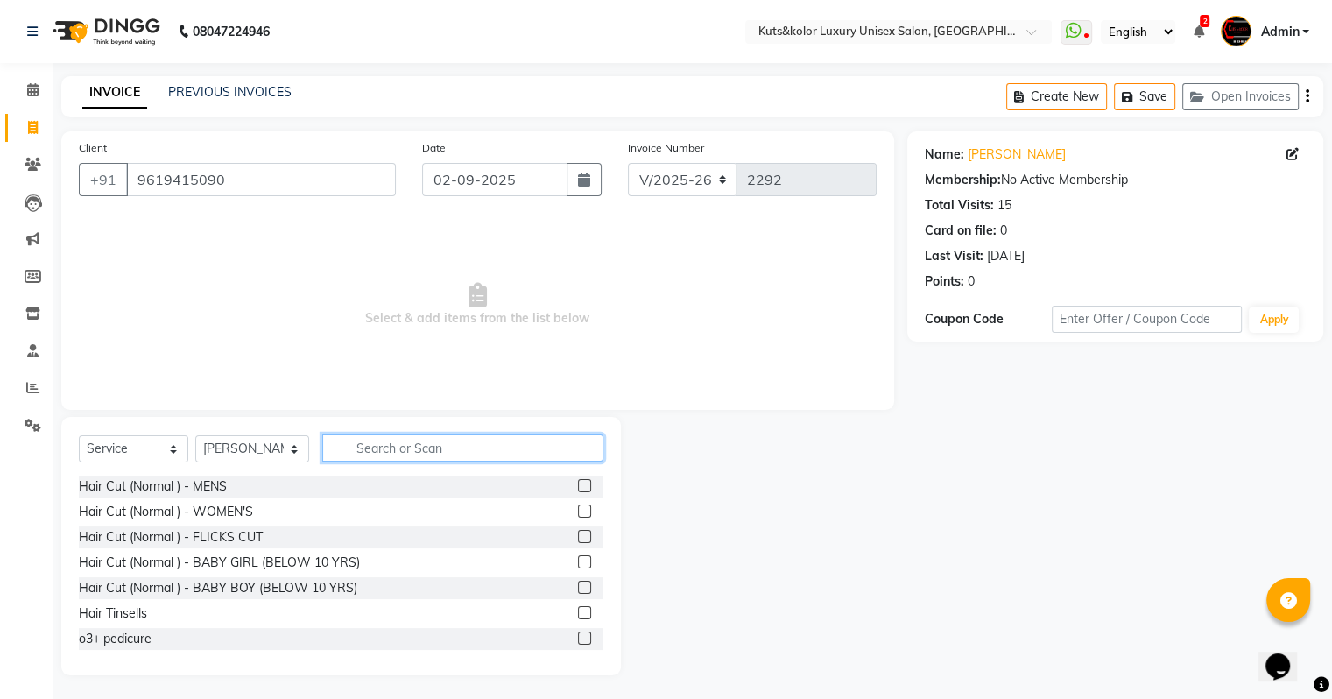
click at [394, 452] on input "text" at bounding box center [462, 447] width 281 height 27
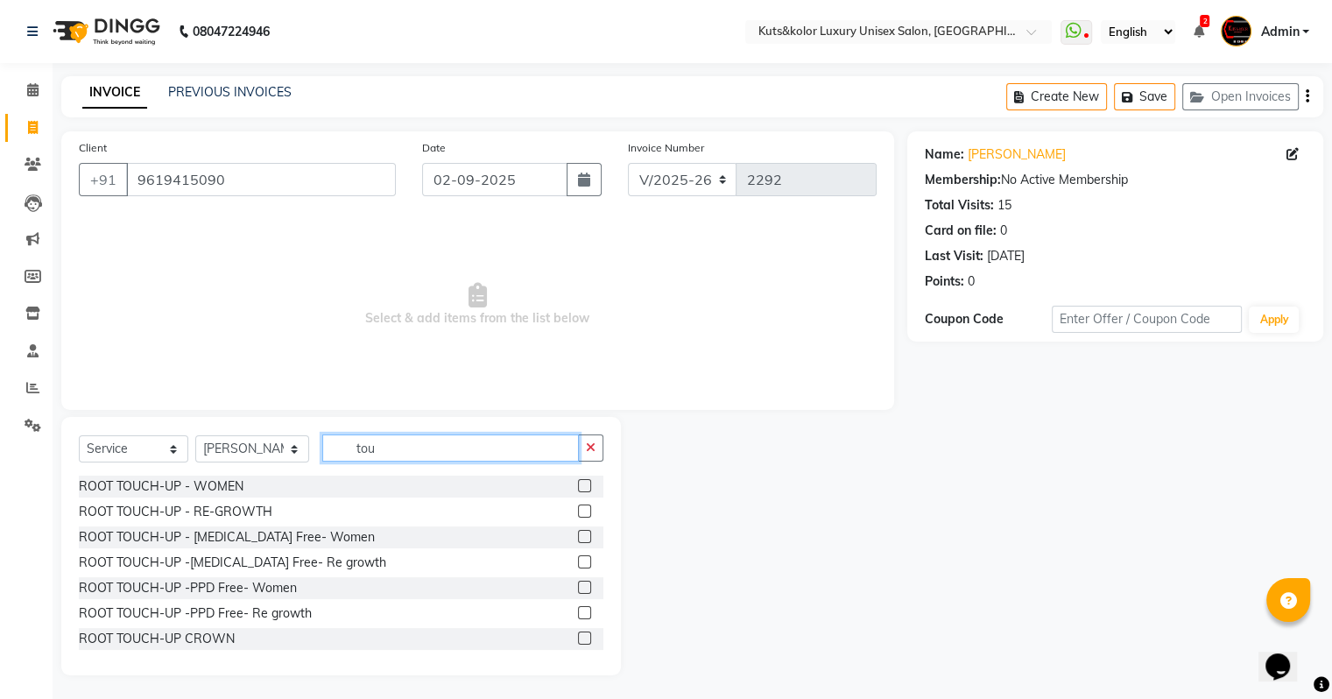
type input "tou"
click at [578, 538] on label at bounding box center [584, 536] width 13 height 13
click at [578, 538] on input "checkbox" at bounding box center [583, 537] width 11 height 11
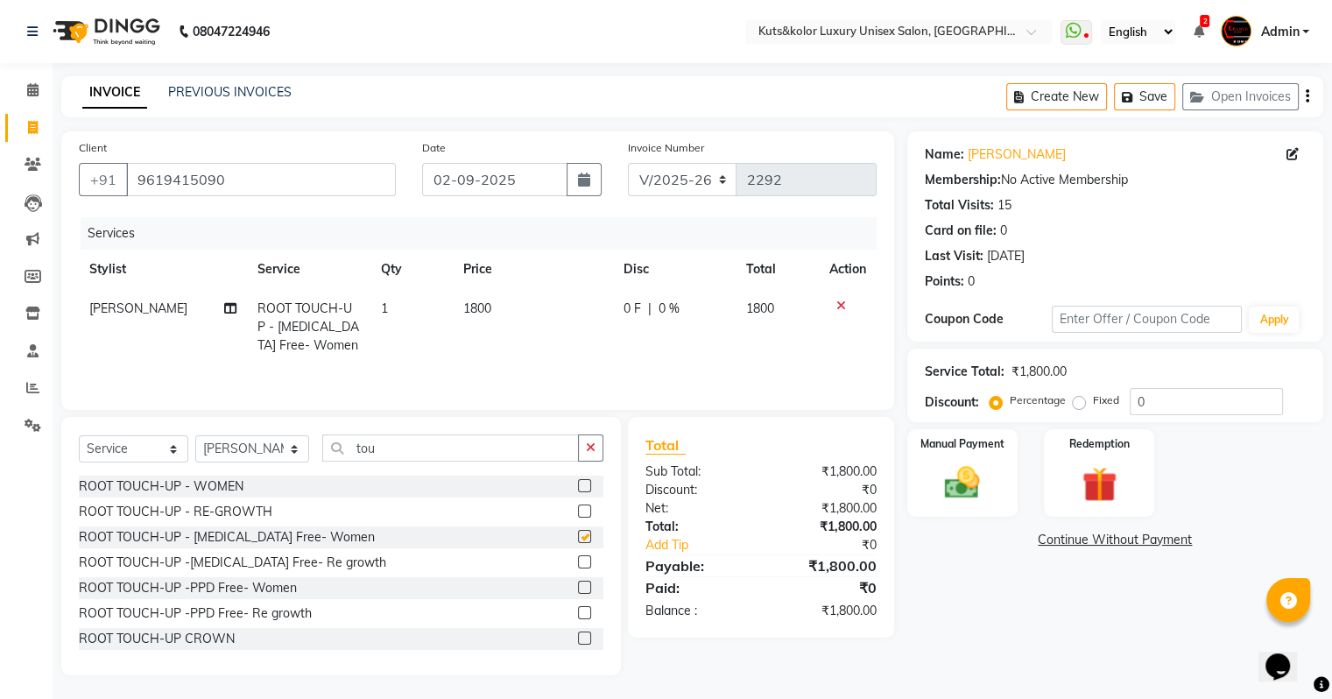
checkbox input "false"
click at [592, 449] on icon "button" at bounding box center [591, 447] width 10 height 12
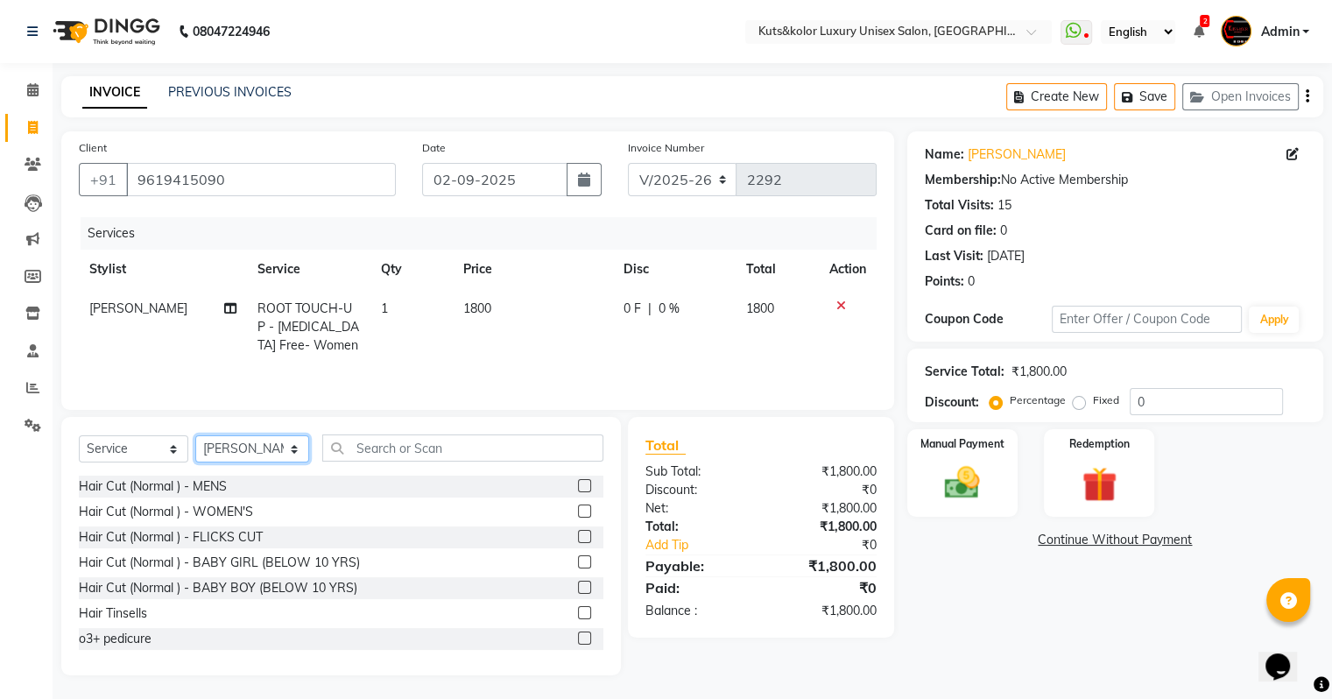
click at [228, 452] on select "Select Stylist [PERSON_NAME] [PERSON_NAME] [PERSON_NAME] [PERSON_NAME] [PERSON_…" at bounding box center [252, 448] width 114 height 27
select select "22558"
click at [195, 437] on select "Select Stylist [PERSON_NAME] [PERSON_NAME] [PERSON_NAME] [PERSON_NAME] [PERSON_…" at bounding box center [252, 448] width 114 height 27
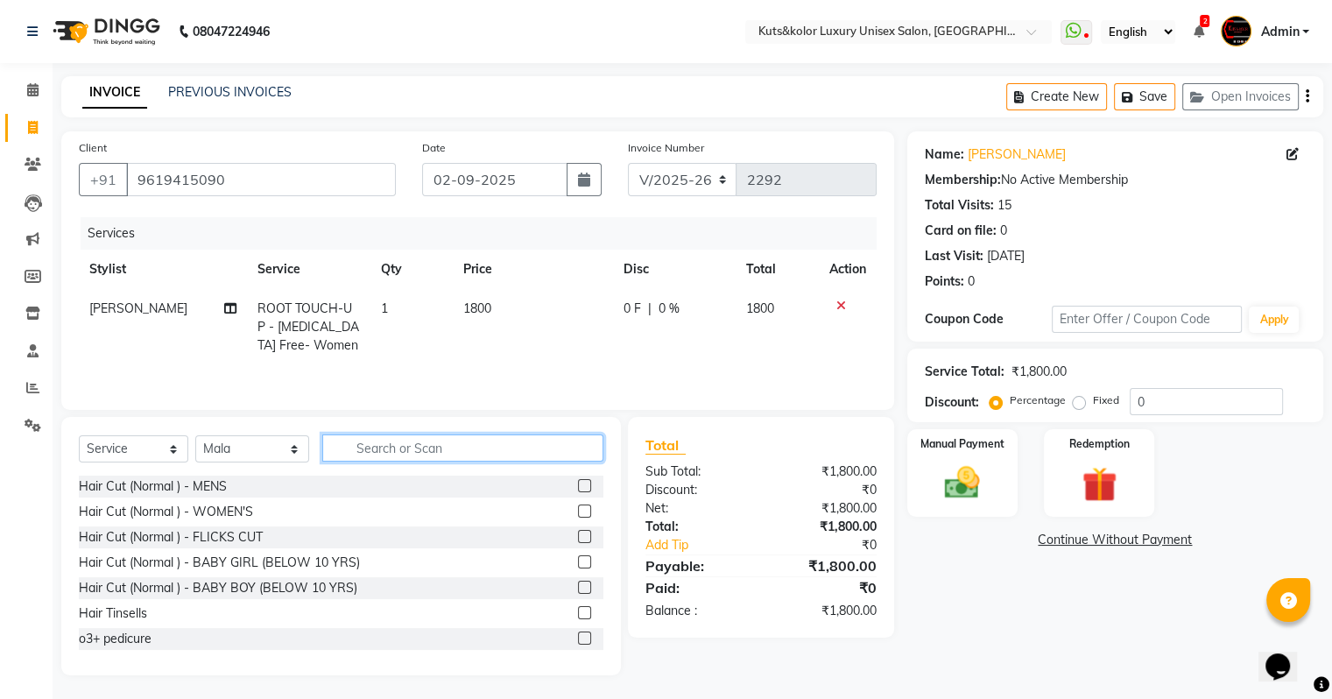
click at [396, 452] on input "text" at bounding box center [462, 447] width 281 height 27
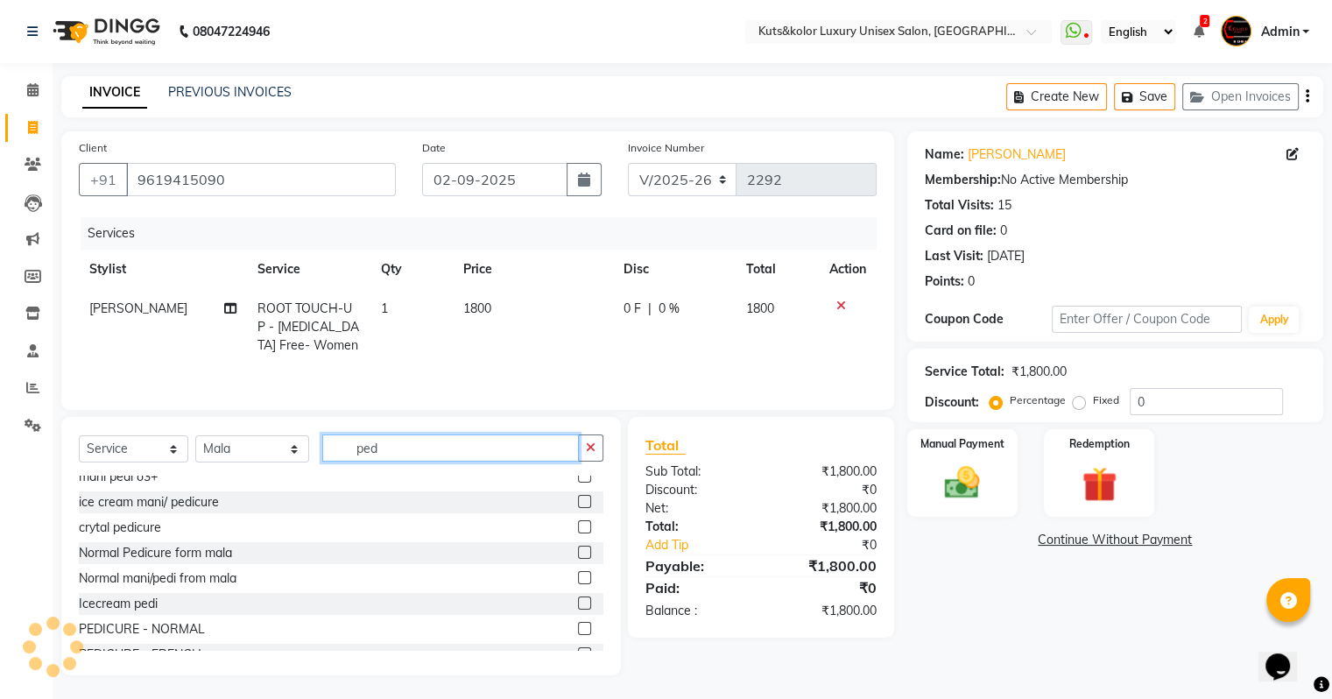
scroll to position [70, 0]
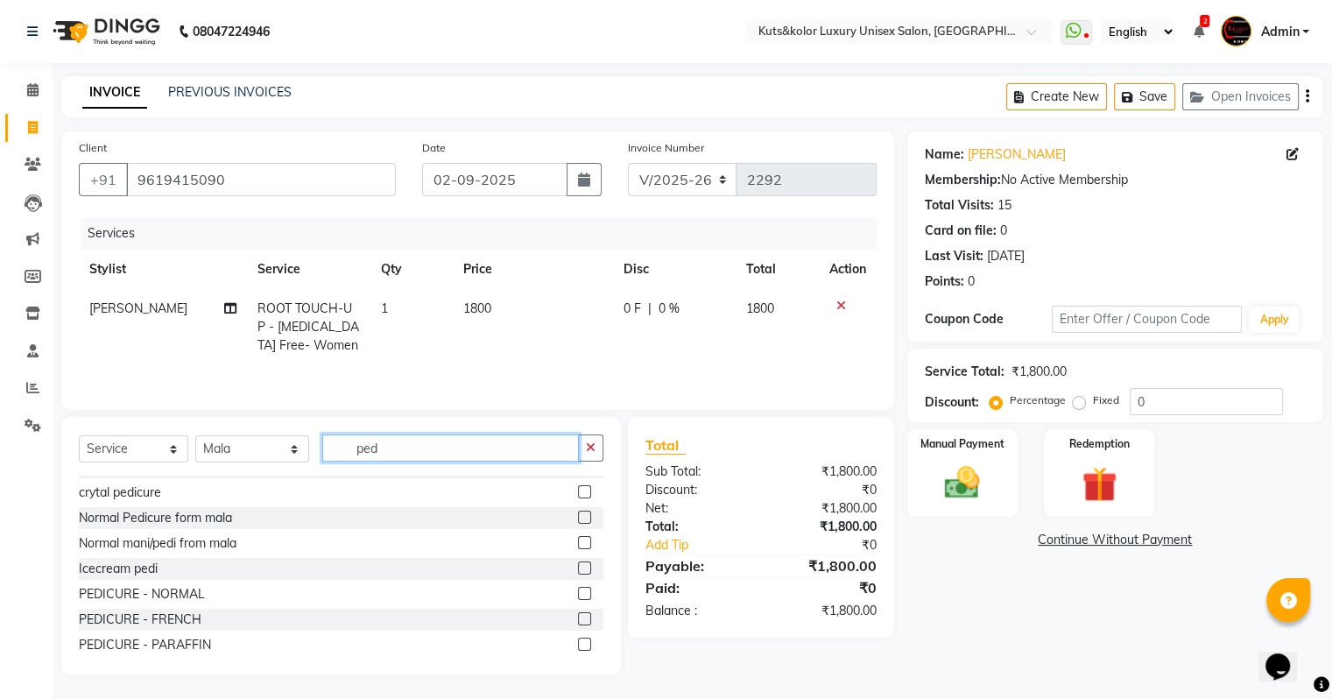
type input "ped"
click at [578, 518] on label at bounding box center [584, 517] width 13 height 13
click at [578, 518] on input "checkbox" at bounding box center [583, 517] width 11 height 11
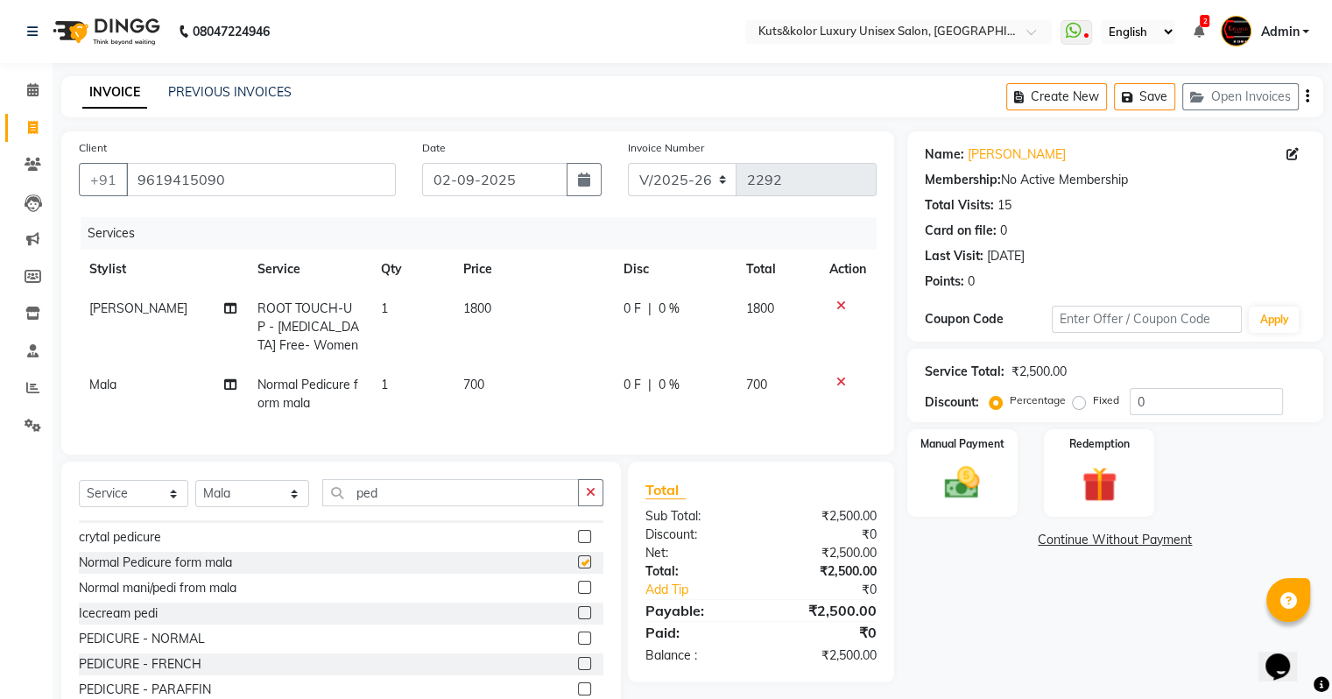
checkbox input "false"
click at [1002, 460] on div "Manual Payment" at bounding box center [962, 472] width 115 height 90
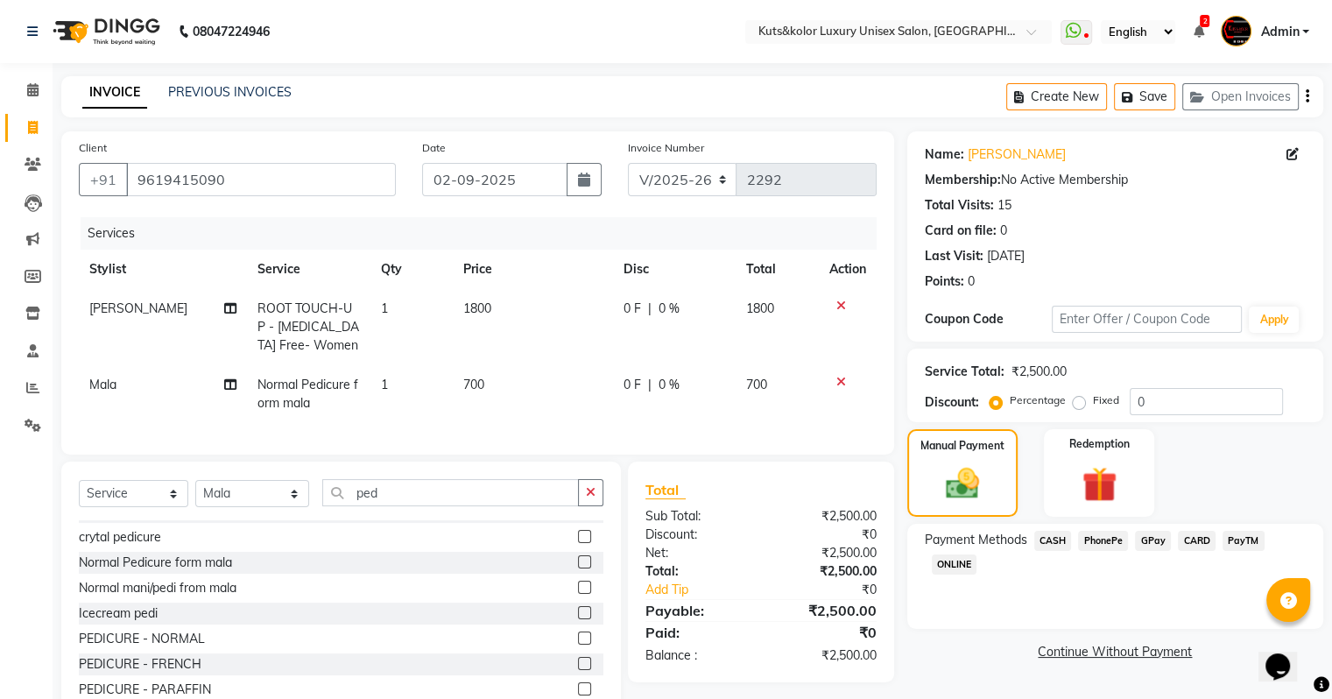
click at [1052, 539] on span "CASH" at bounding box center [1053, 541] width 38 height 20
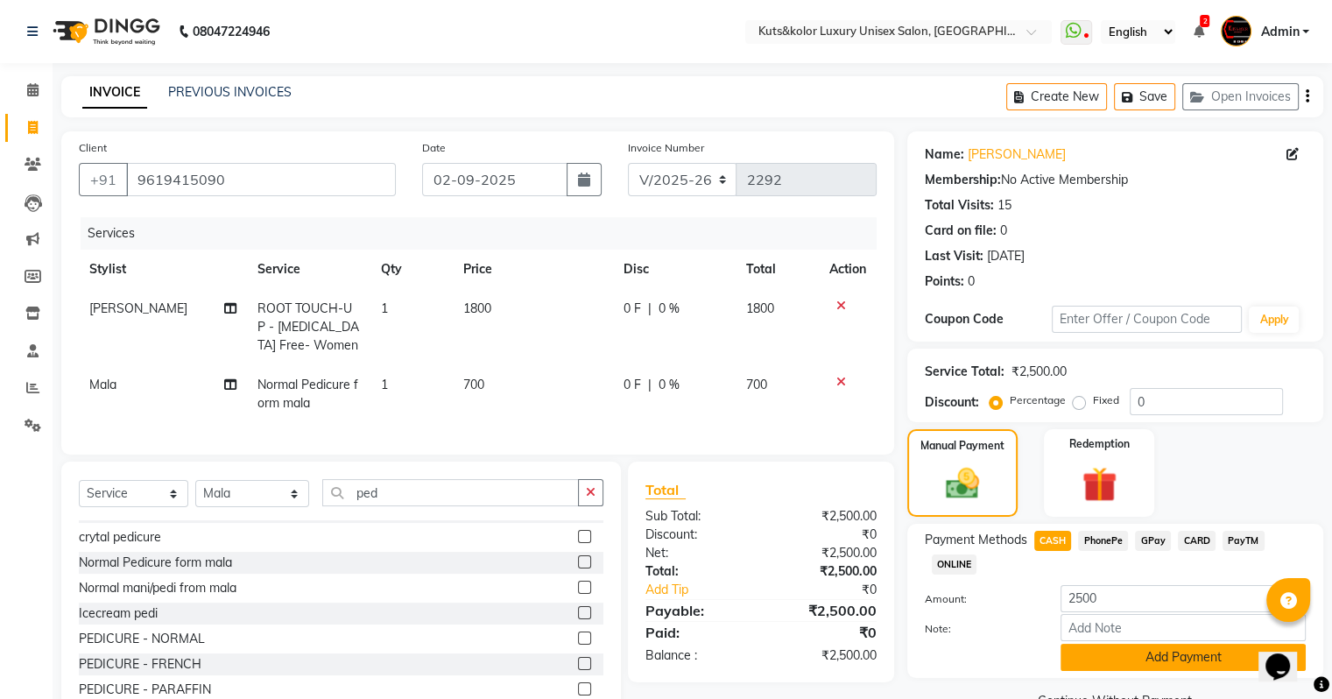
click at [1106, 671] on button "Add Payment" at bounding box center [1182, 657] width 245 height 27
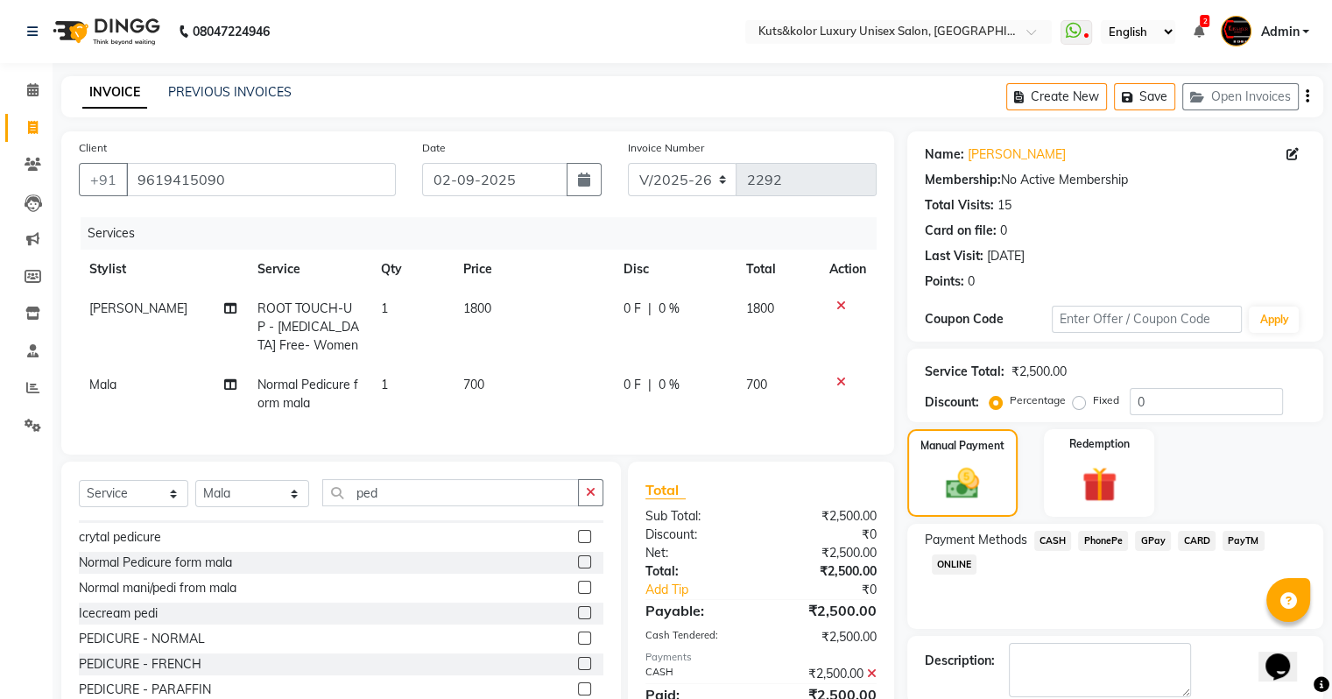
scroll to position [89, 0]
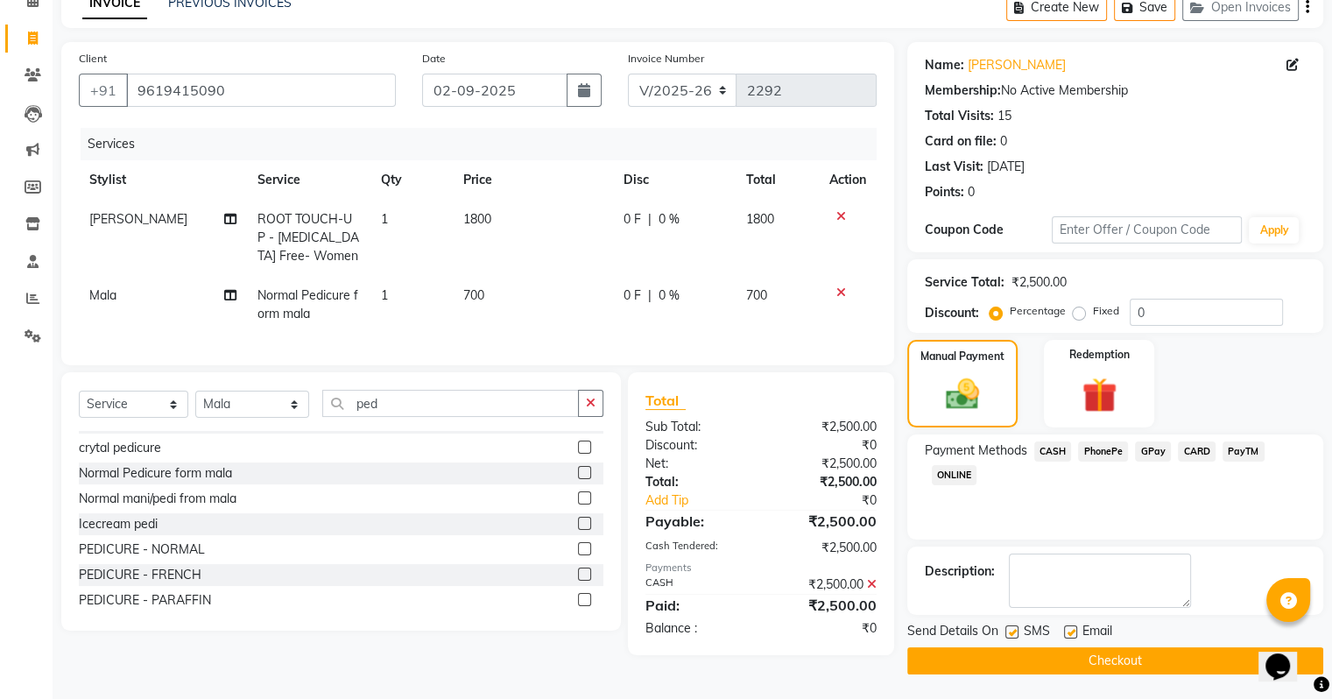
click at [1010, 632] on label at bounding box center [1011, 631] width 13 height 13
click at [1010, 632] on input "checkbox" at bounding box center [1010, 632] width 11 height 11
checkbox input "false"
click at [1010, 653] on button "Checkout" at bounding box center [1115, 660] width 416 height 27
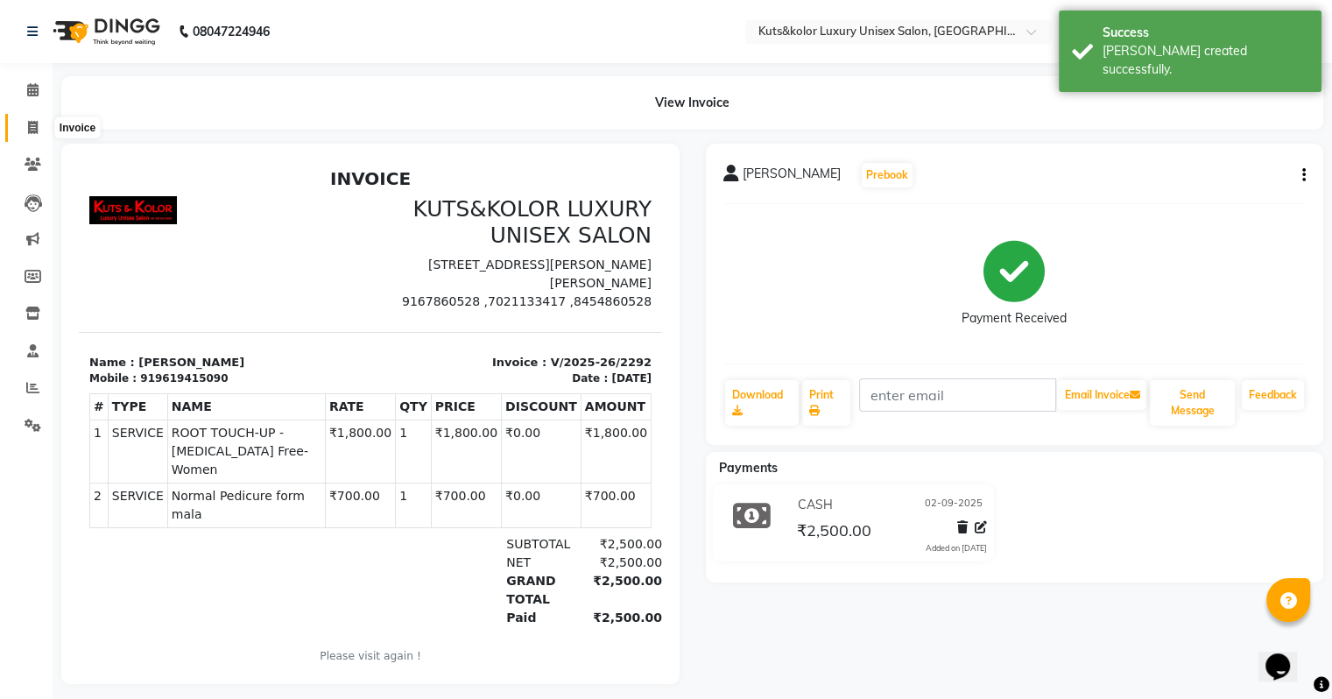
click at [32, 128] on icon at bounding box center [33, 127] width 10 height 13
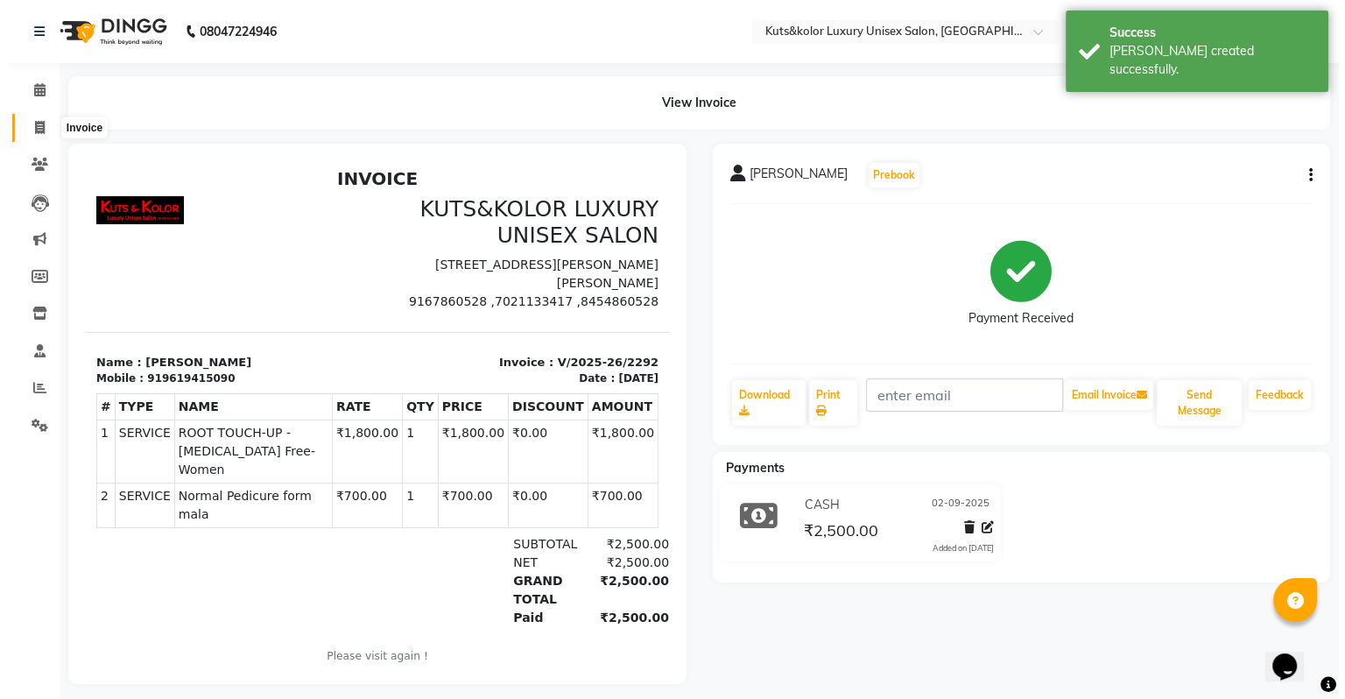
select select "4172"
select select "service"
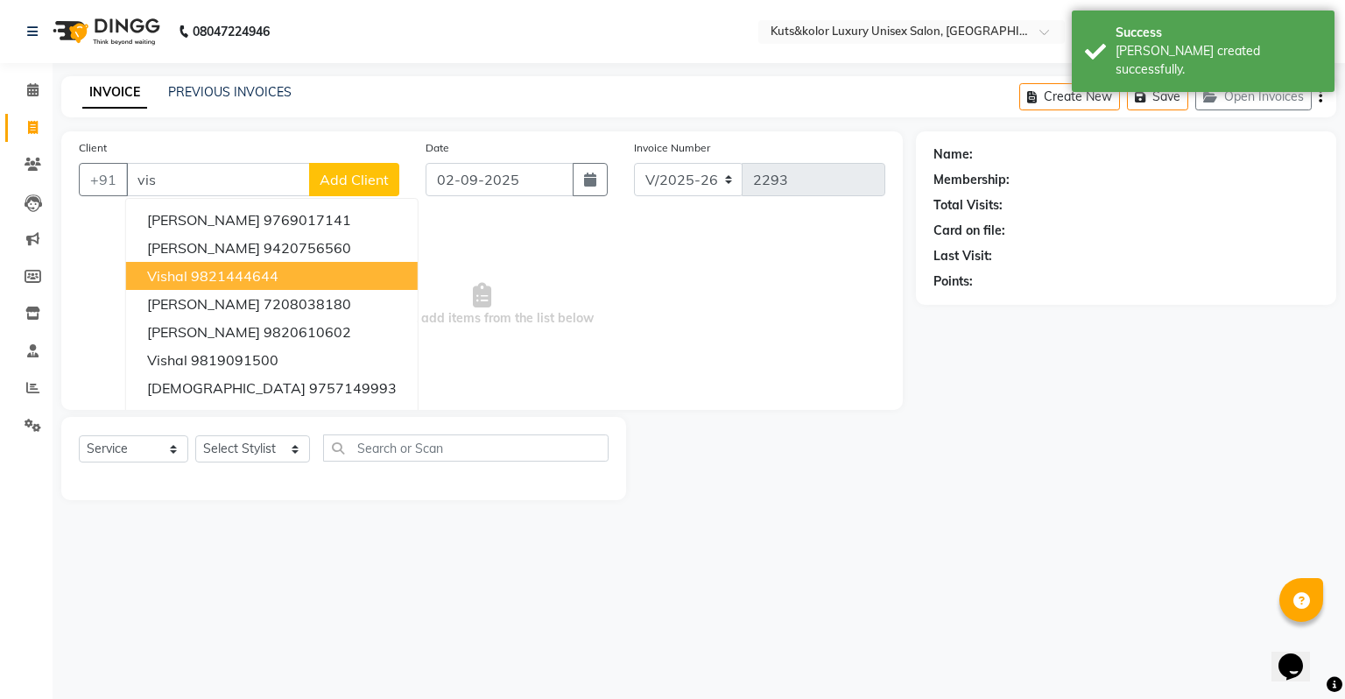
click at [215, 278] on ngb-highlight "9821444644" at bounding box center [235, 276] width 88 height 18
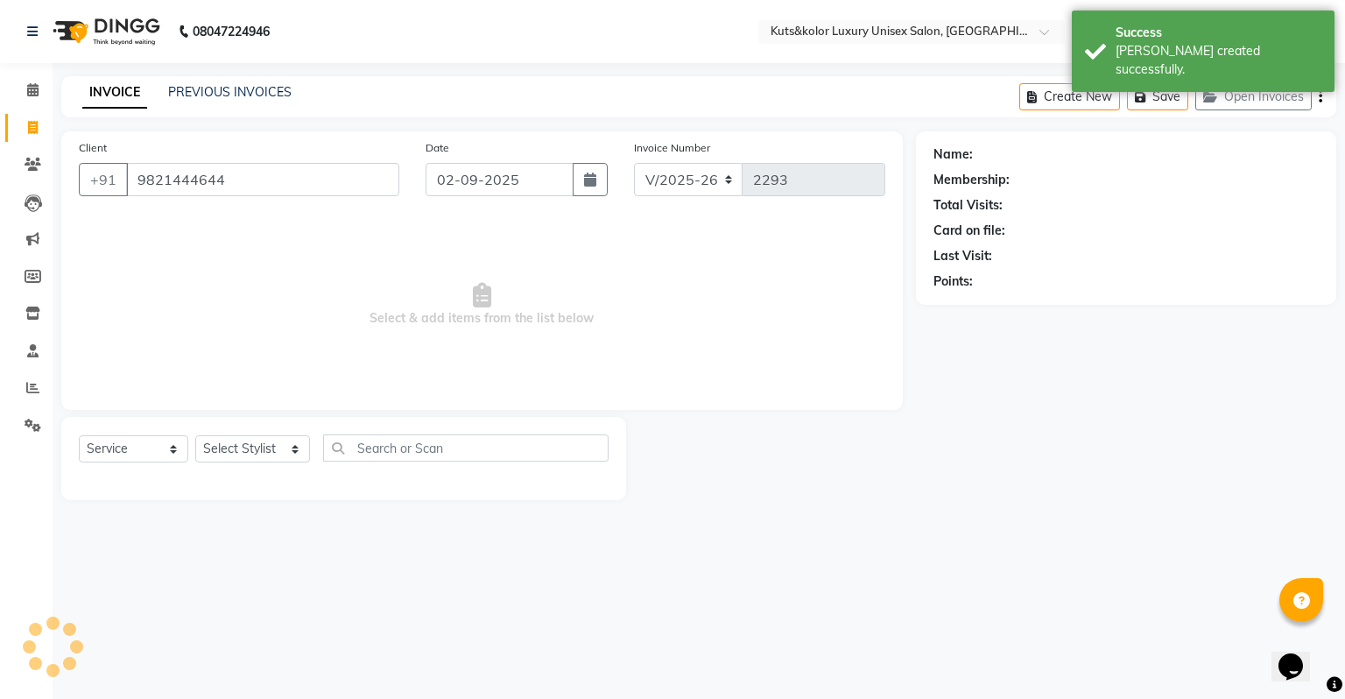
type input "9821444644"
click at [232, 464] on div "Select Service Product Membership Package Voucher Prepaid Gift Card Select Styl…" at bounding box center [344, 454] width 530 height 41
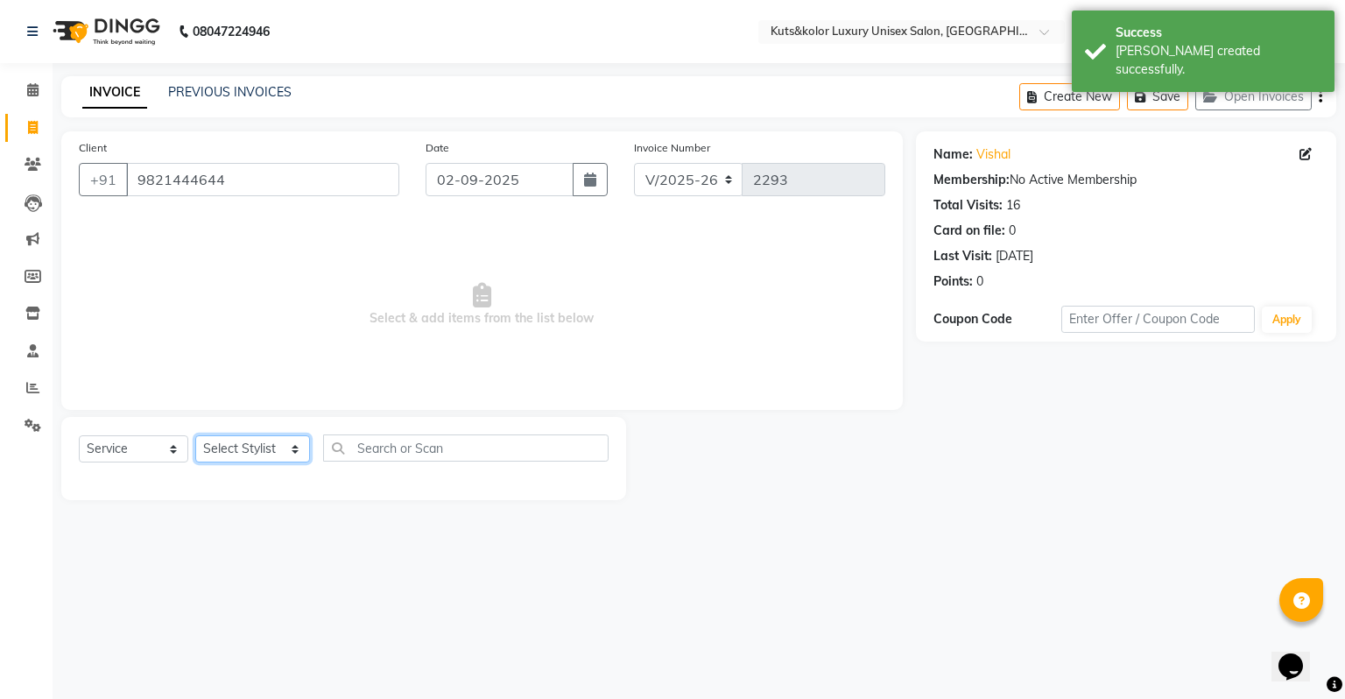
click at [232, 443] on select "Select Stylist [PERSON_NAME] [PERSON_NAME] [PERSON_NAME] [PERSON_NAME] [PERSON_…" at bounding box center [252, 448] width 115 height 27
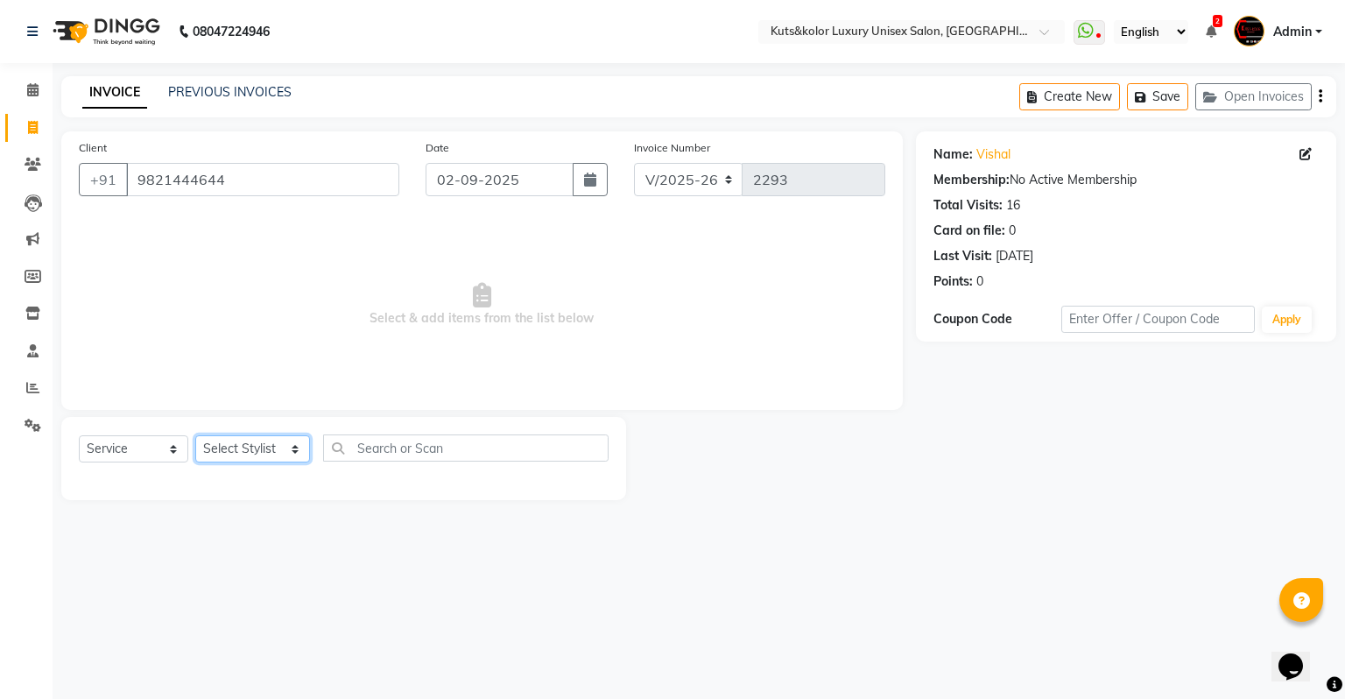
select select "87418"
click at [195, 436] on select "Select Stylist [PERSON_NAME] [PERSON_NAME] [PERSON_NAME] [PERSON_NAME] [PERSON_…" at bounding box center [252, 448] width 115 height 27
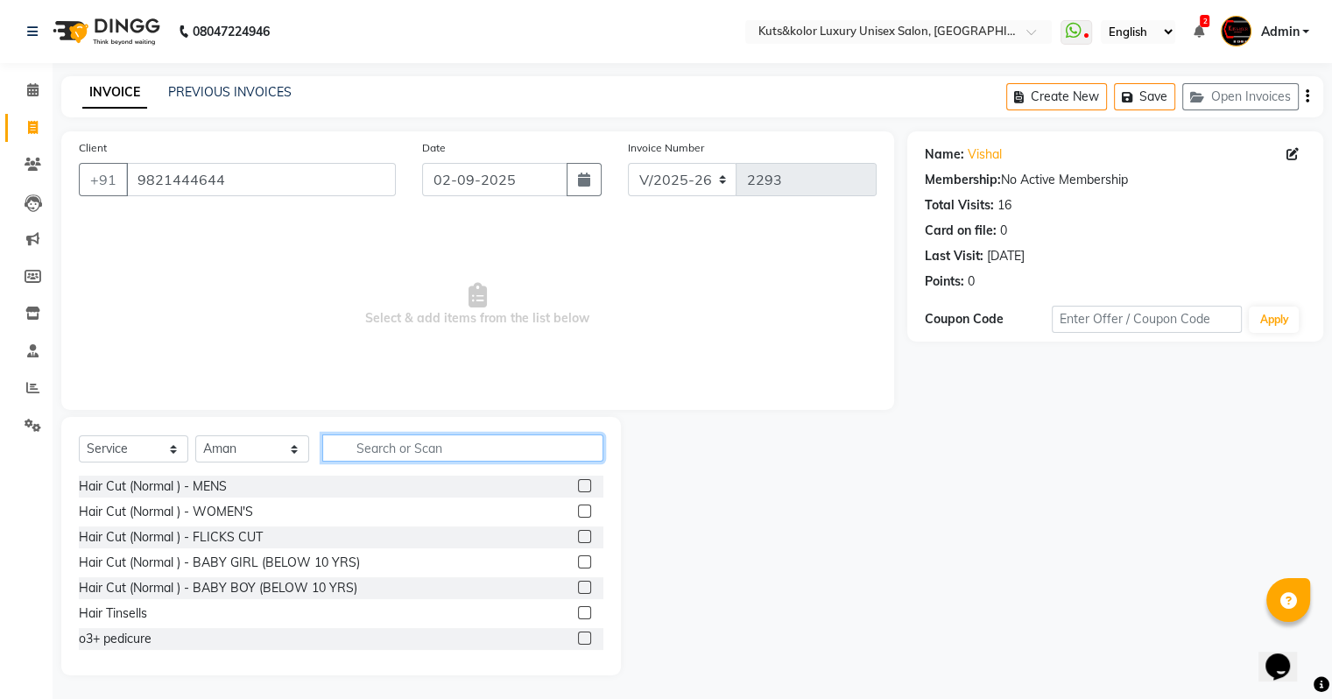
click at [406, 457] on input "text" at bounding box center [462, 447] width 281 height 27
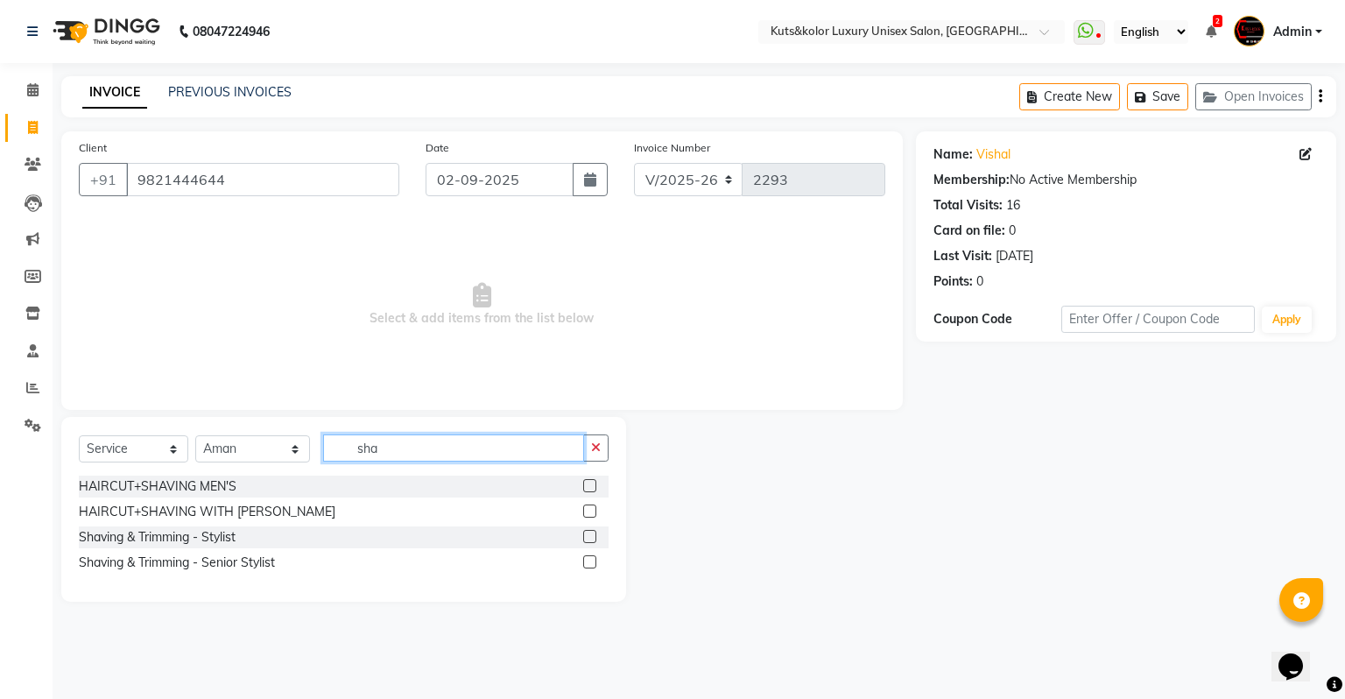
type input "sha"
click at [593, 538] on label at bounding box center [589, 536] width 13 height 13
click at [593, 538] on input "checkbox" at bounding box center [588, 537] width 11 height 11
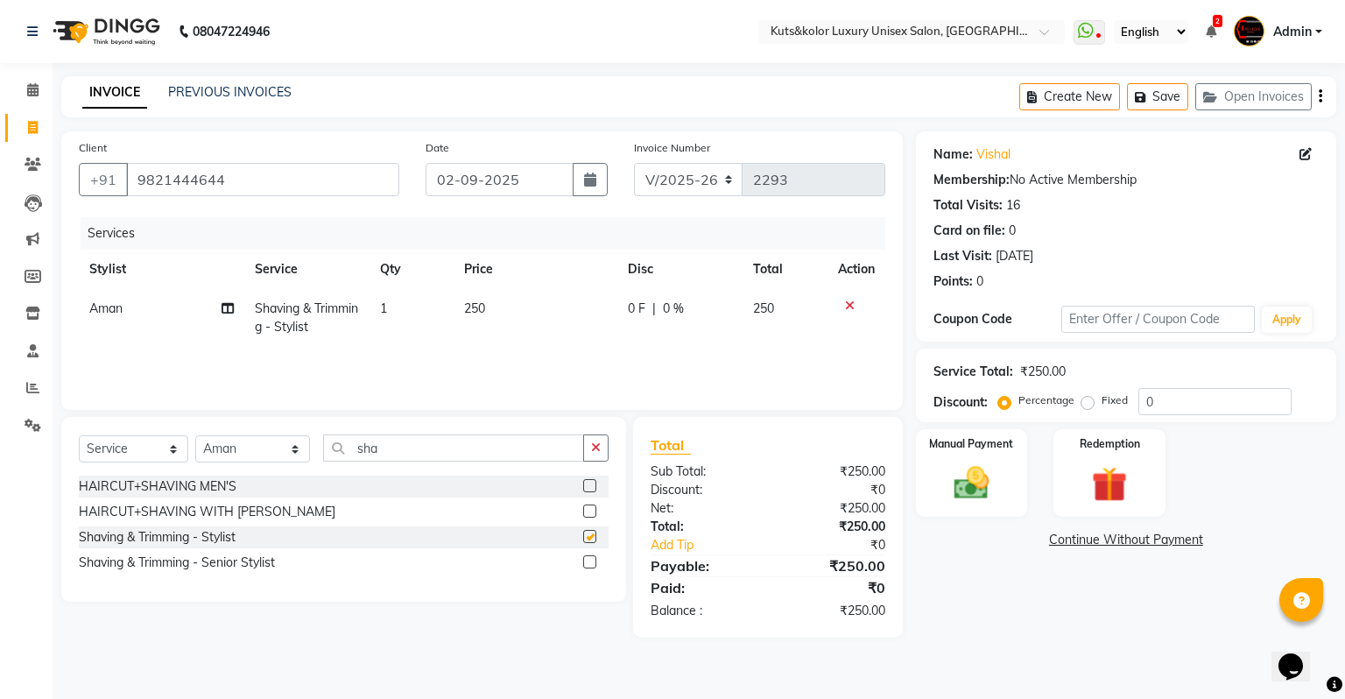
checkbox input "false"
click at [480, 306] on span "250" at bounding box center [474, 308] width 21 height 16
select select "87418"
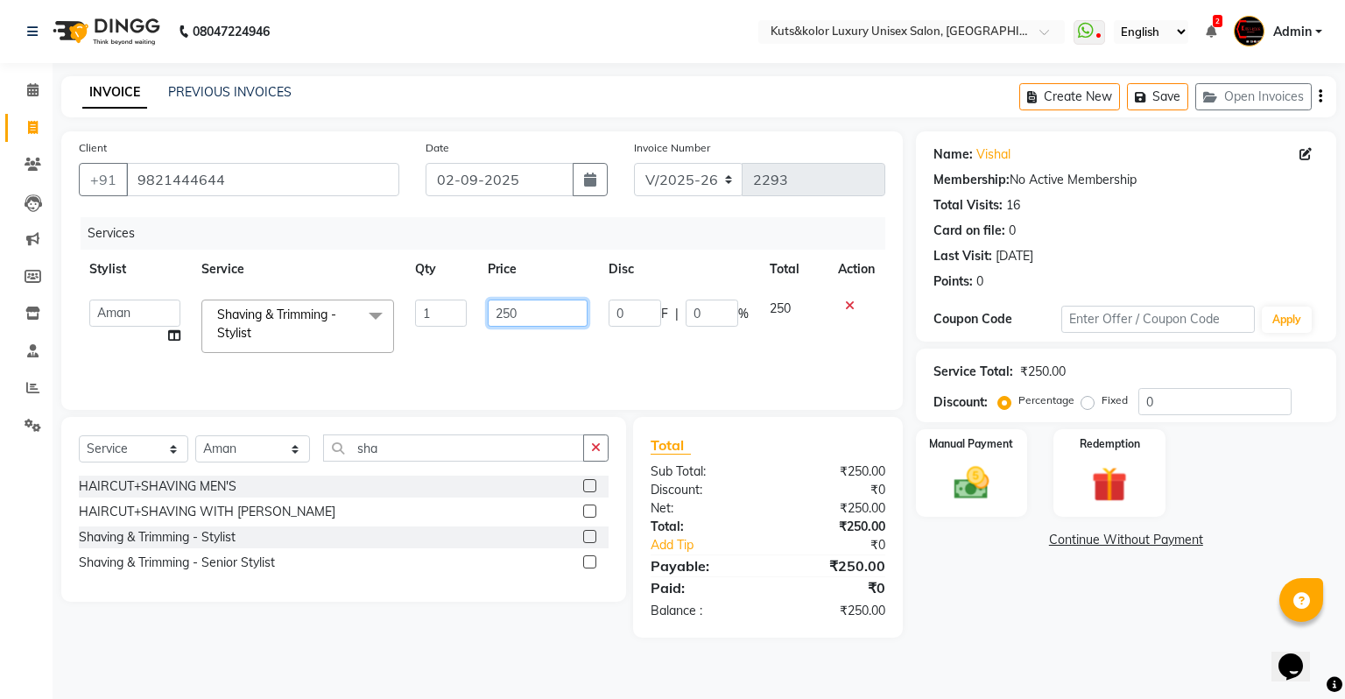
click at [511, 313] on input "250" at bounding box center [538, 312] width 100 height 27
type input "200"
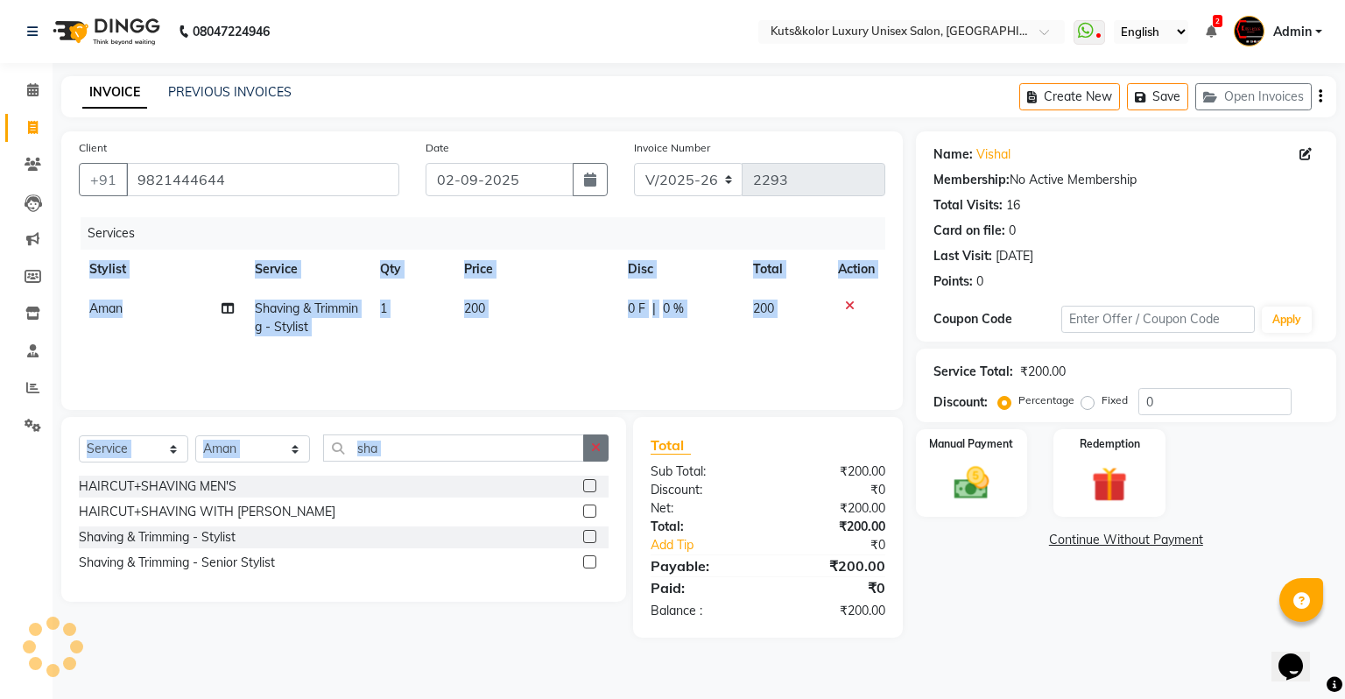
drag, startPoint x: 509, startPoint y: 349, endPoint x: 593, endPoint y: 436, distance: 120.8
click at [593, 436] on div "Client [PHONE_NUMBER] Date [DATE] Invoice Number V/2025 V/[PHONE_NUMBER] Servic…" at bounding box center [482, 384] width 868 height 506
click at [593, 436] on button "button" at bounding box center [595, 447] width 25 height 27
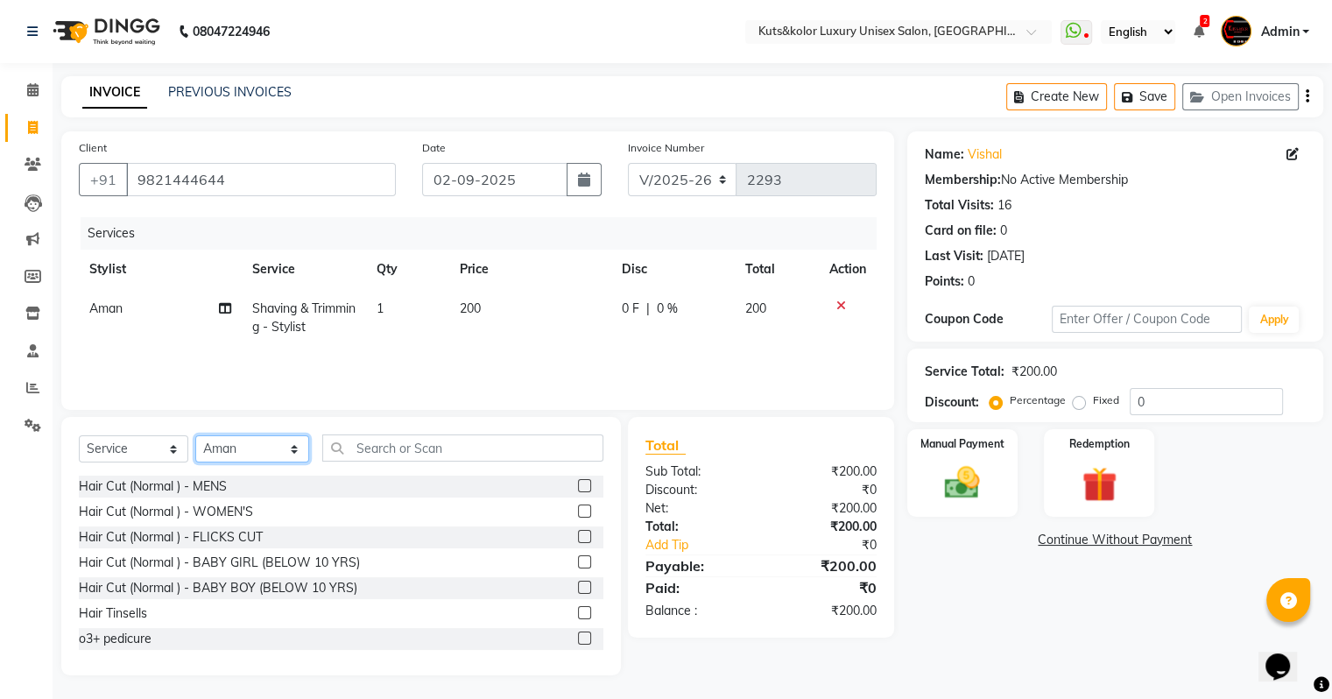
click at [235, 453] on select "Select Stylist [PERSON_NAME] [PERSON_NAME] [PERSON_NAME] [PERSON_NAME] [PERSON_…" at bounding box center [252, 448] width 114 height 27
select select "67534"
click at [195, 436] on select "Select Stylist [PERSON_NAME] [PERSON_NAME] [PERSON_NAME] [PERSON_NAME] [PERSON_…" at bounding box center [252, 448] width 114 height 27
click at [398, 443] on input "text" at bounding box center [462, 447] width 281 height 27
click at [578, 487] on label at bounding box center [584, 485] width 13 height 13
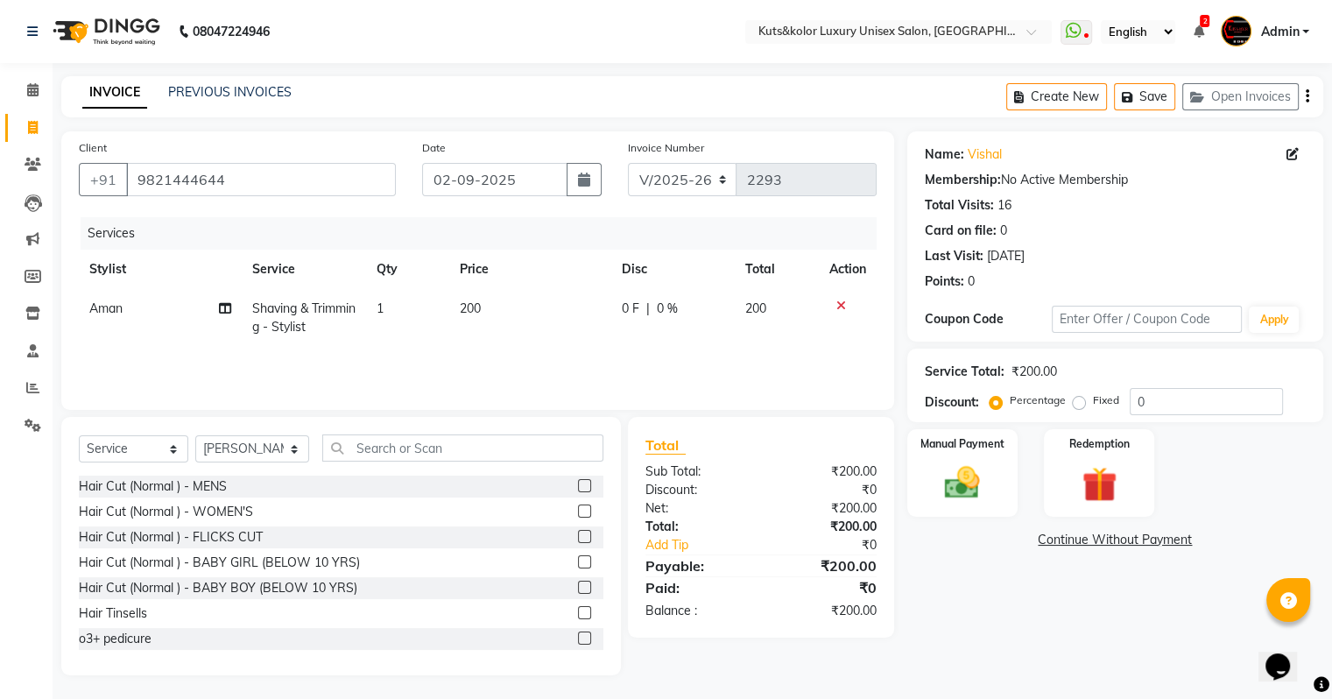
click at [578, 487] on input "checkbox" at bounding box center [583, 486] width 11 height 11
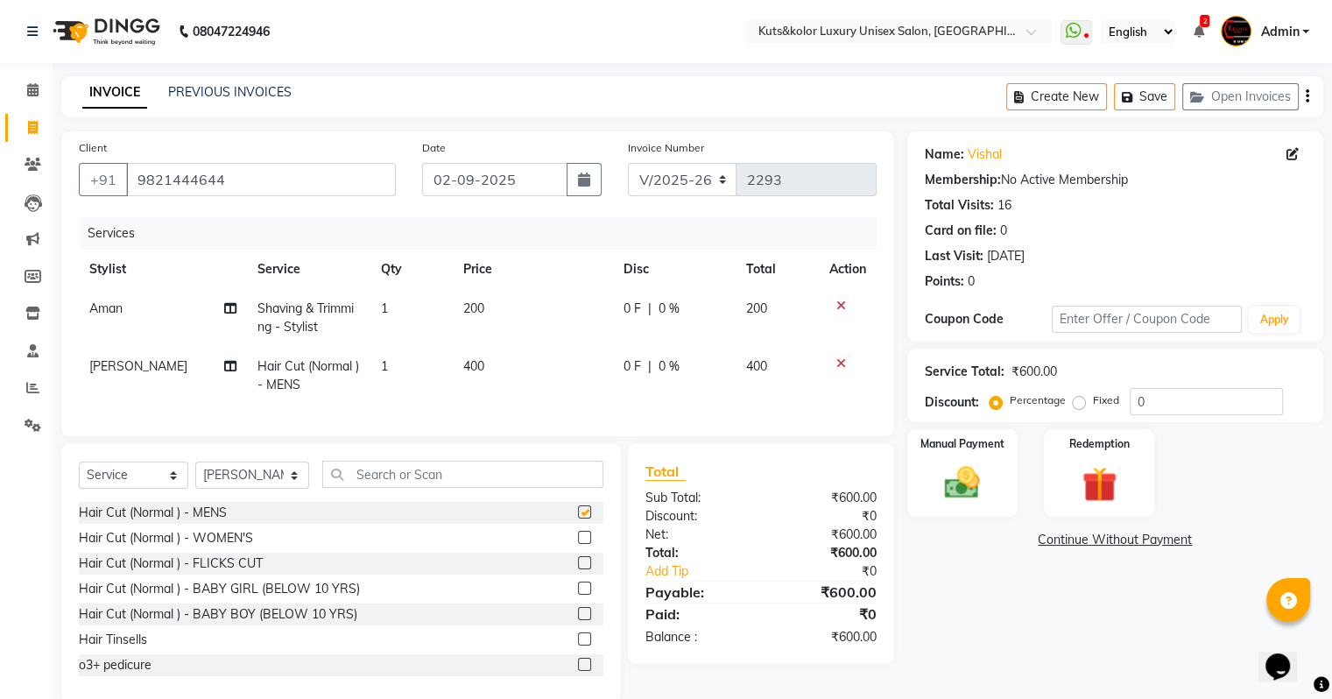
checkbox input "false"
click at [407, 482] on input "text" at bounding box center [462, 474] width 281 height 27
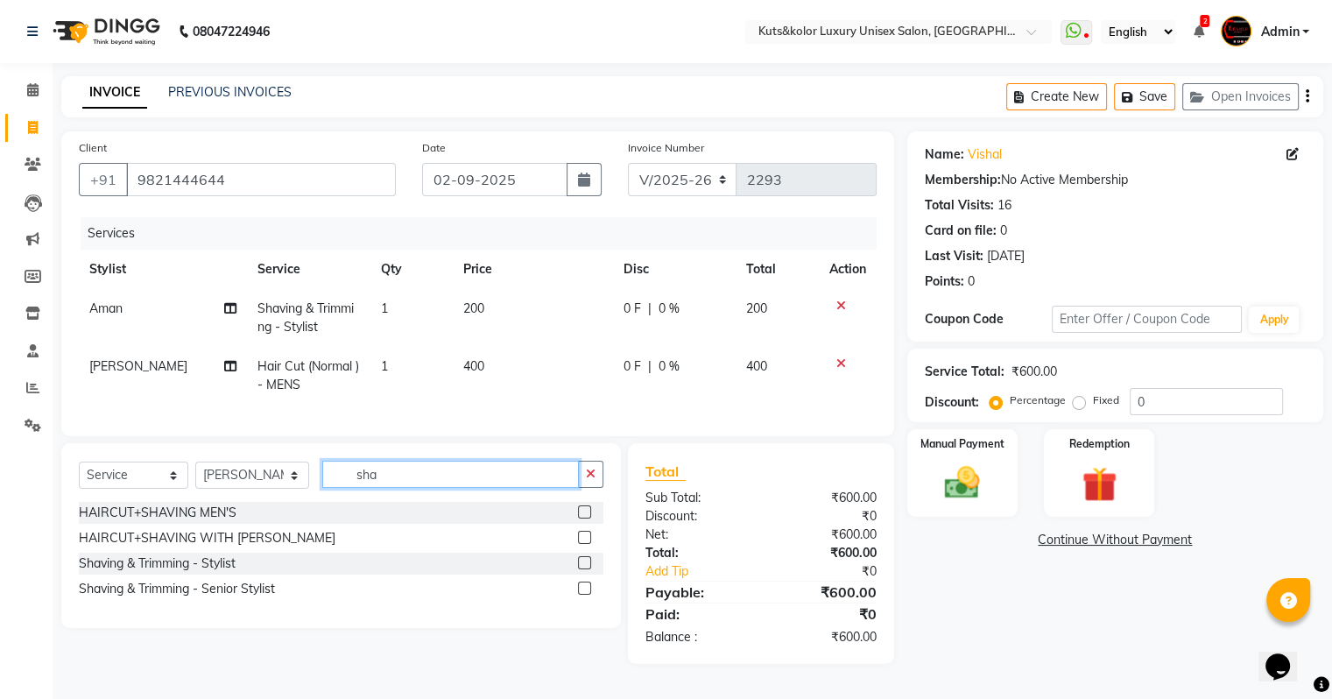
type input "sha"
click at [585, 569] on label at bounding box center [584, 562] width 13 height 13
click at [585, 569] on input "checkbox" at bounding box center [583, 563] width 11 height 11
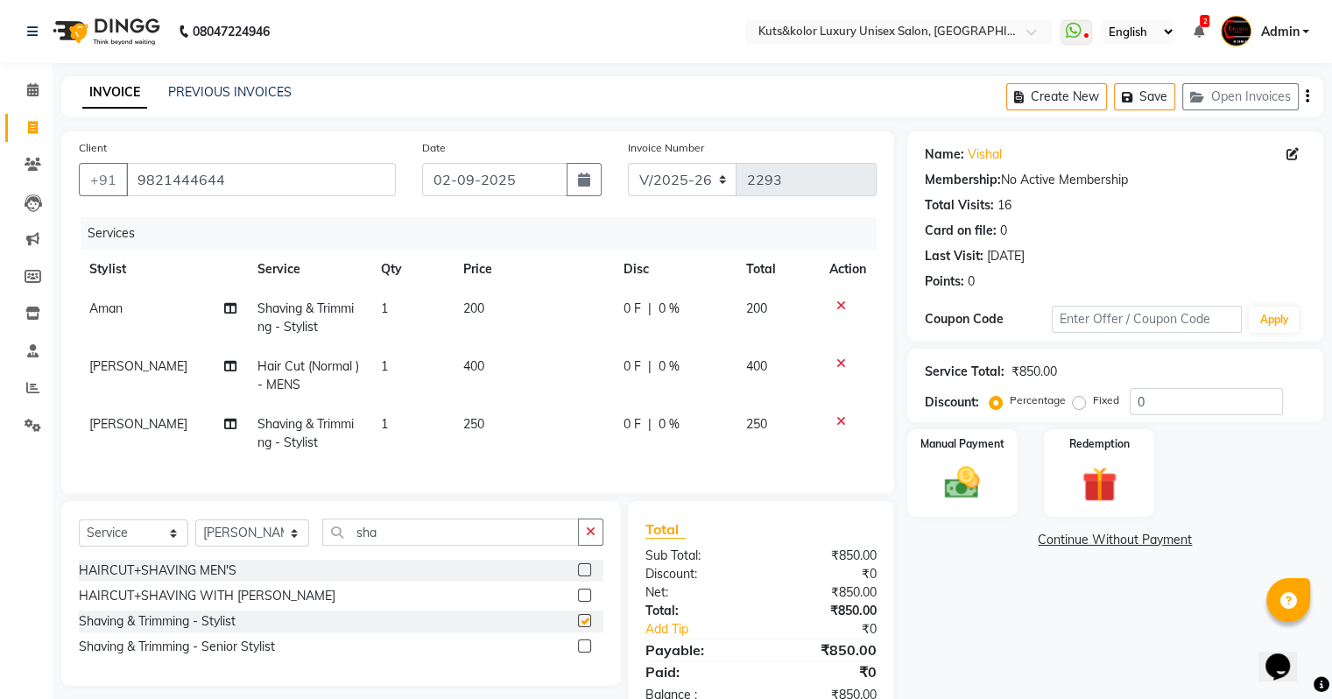
checkbox input "false"
click at [494, 369] on td "400" at bounding box center [533, 376] width 160 height 58
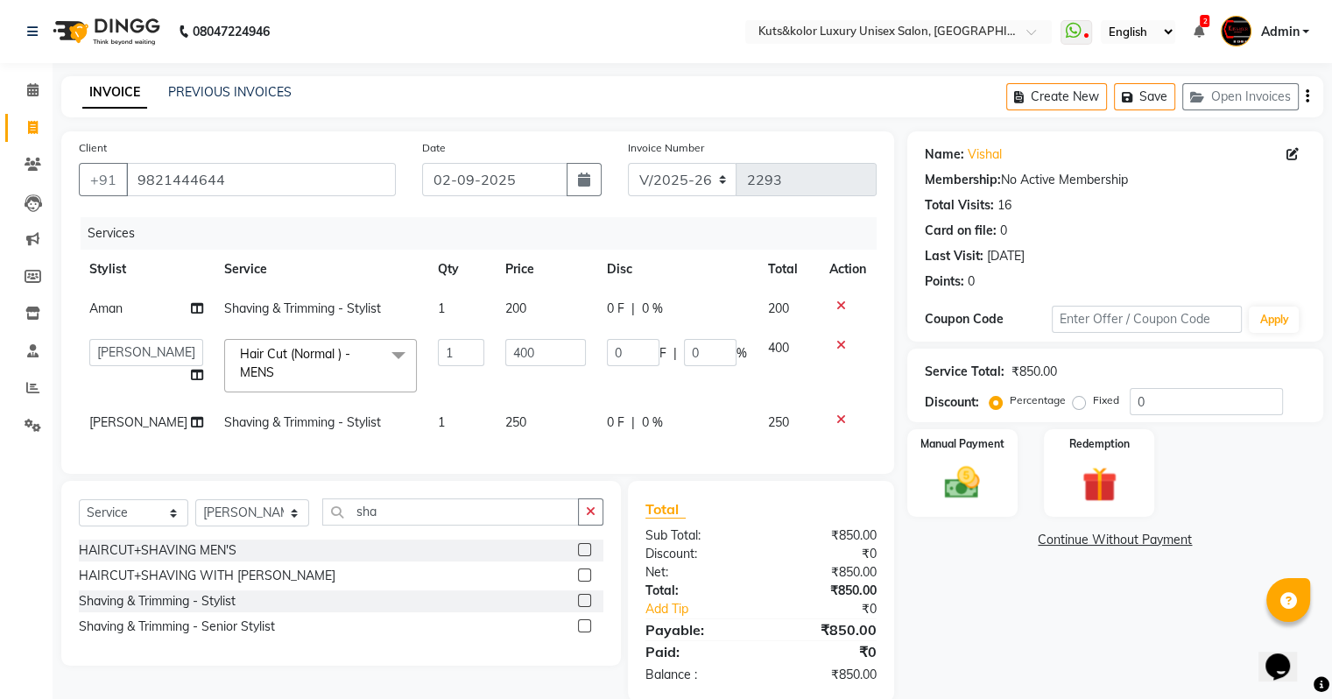
click at [495, 369] on td "400" at bounding box center [546, 365] width 102 height 74
click at [505, 362] on input "400" at bounding box center [545, 352] width 81 height 27
type input "500"
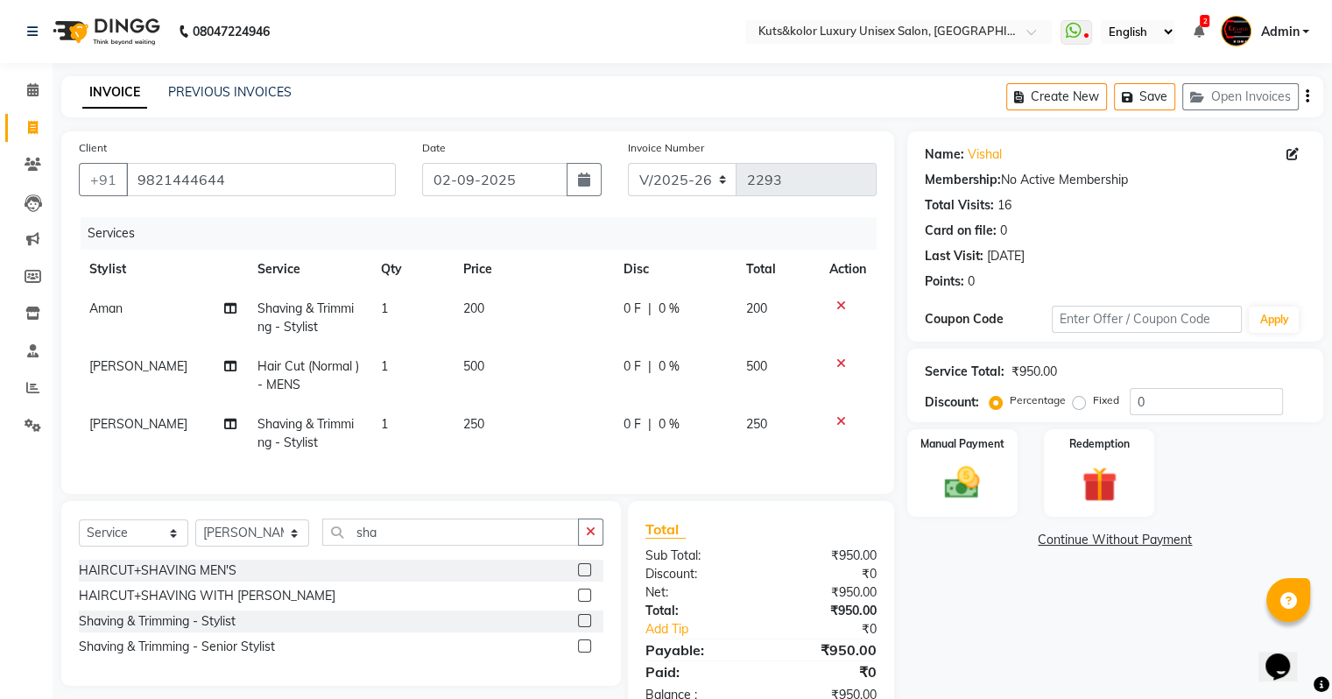
click at [501, 429] on td "250" at bounding box center [533, 434] width 160 height 58
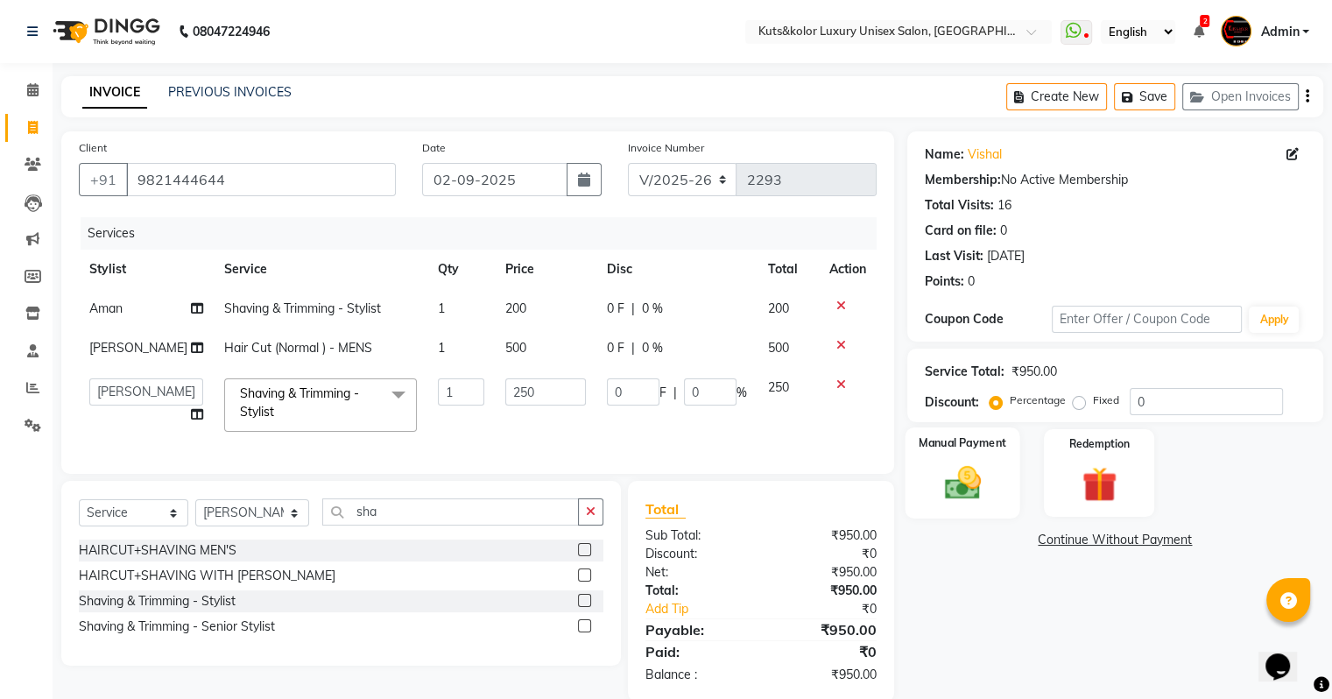
click at [957, 466] on img at bounding box center [962, 483] width 59 height 42
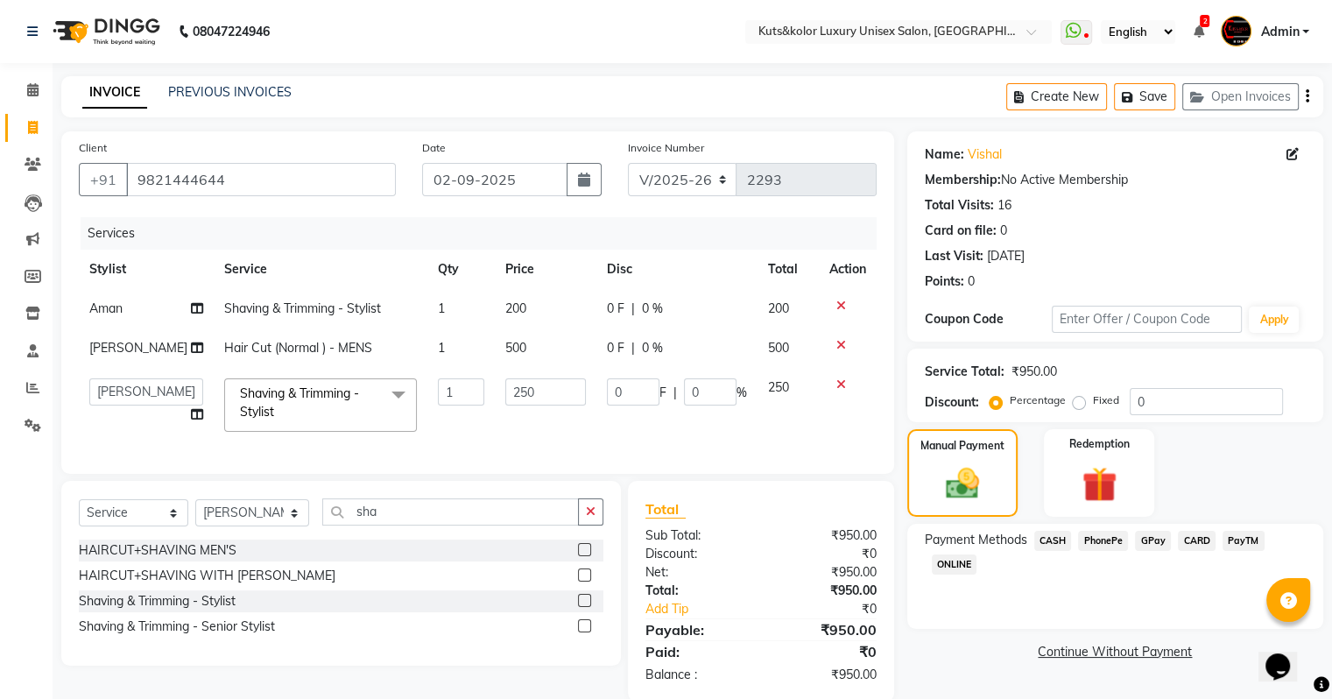
click at [1051, 539] on span "CASH" at bounding box center [1053, 541] width 38 height 20
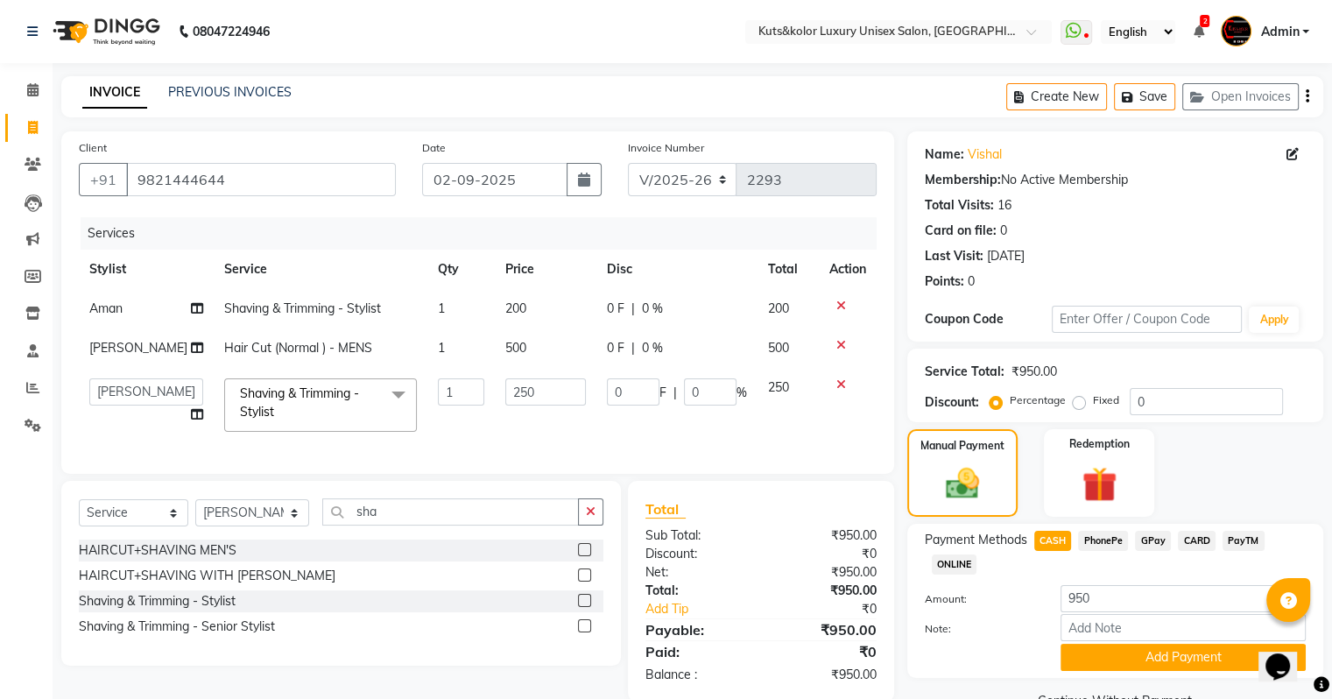
scroll to position [35, 0]
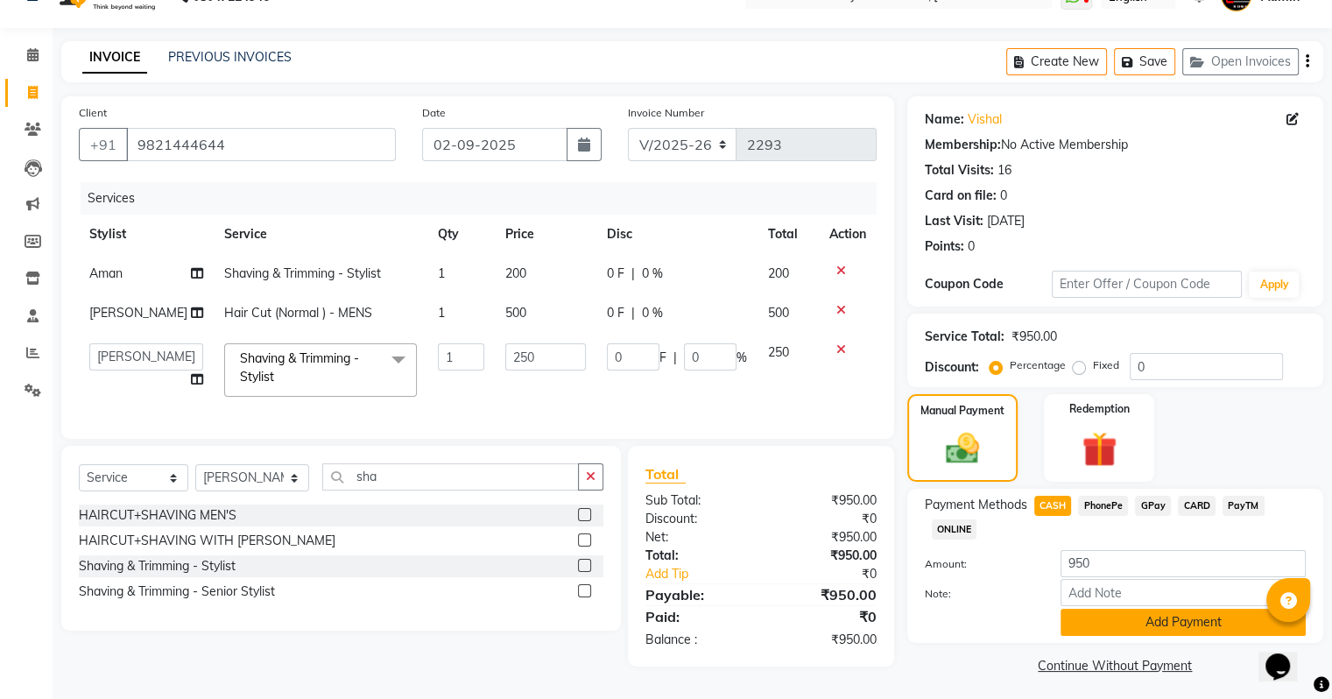
click at [1074, 620] on button "Add Payment" at bounding box center [1182, 622] width 245 height 27
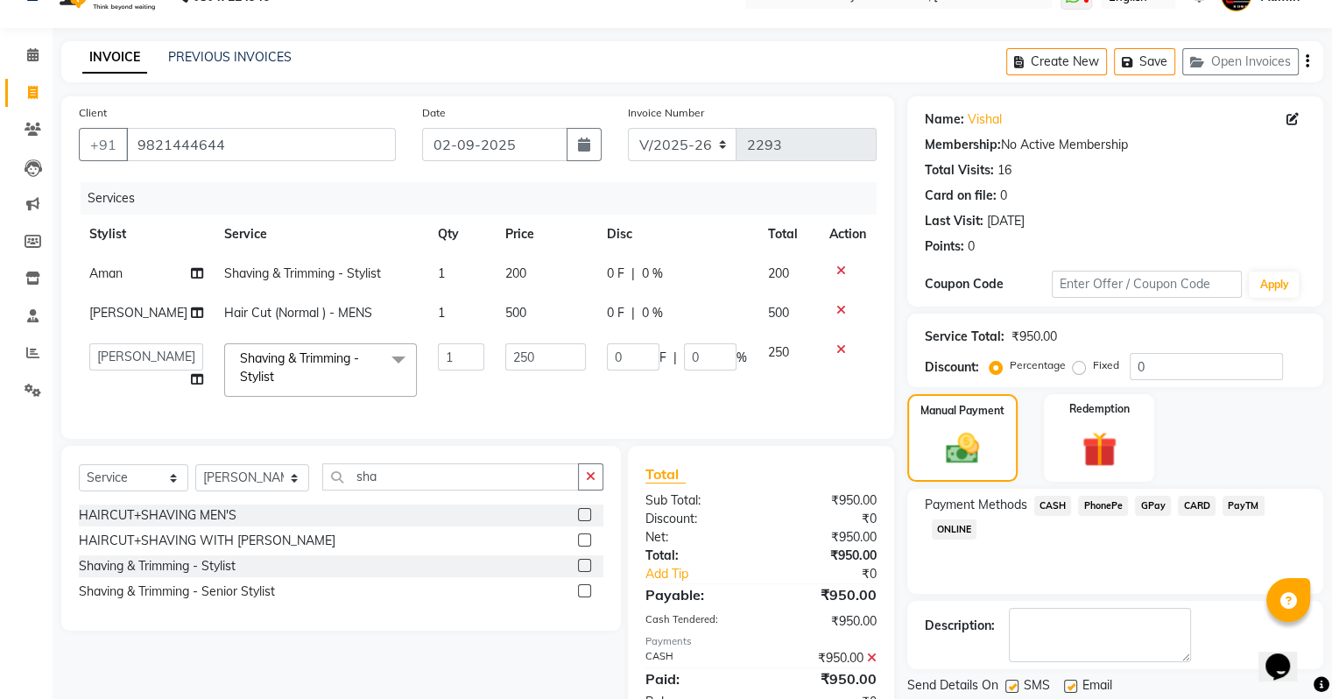
scroll to position [103, 0]
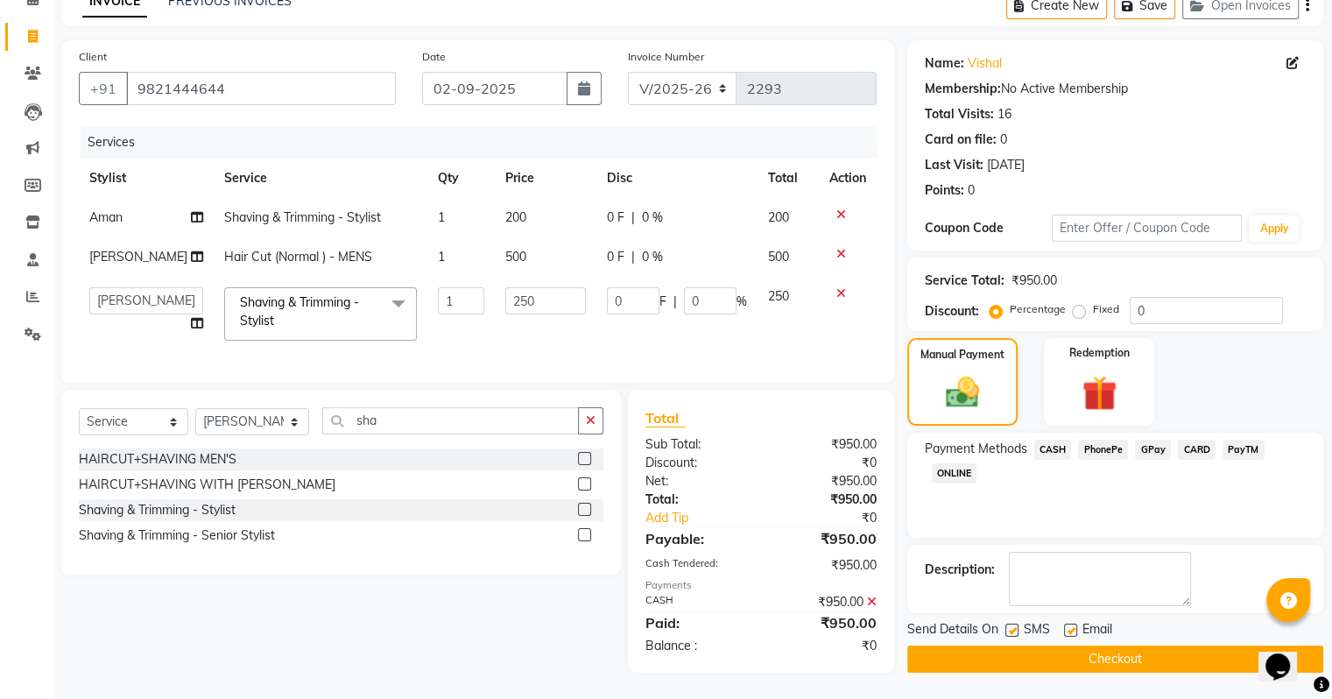
click at [1014, 623] on label at bounding box center [1011, 629] width 13 height 13
click at [1014, 625] on input "checkbox" at bounding box center [1010, 630] width 11 height 11
checkbox input "false"
click at [997, 655] on button "Checkout" at bounding box center [1115, 658] width 416 height 27
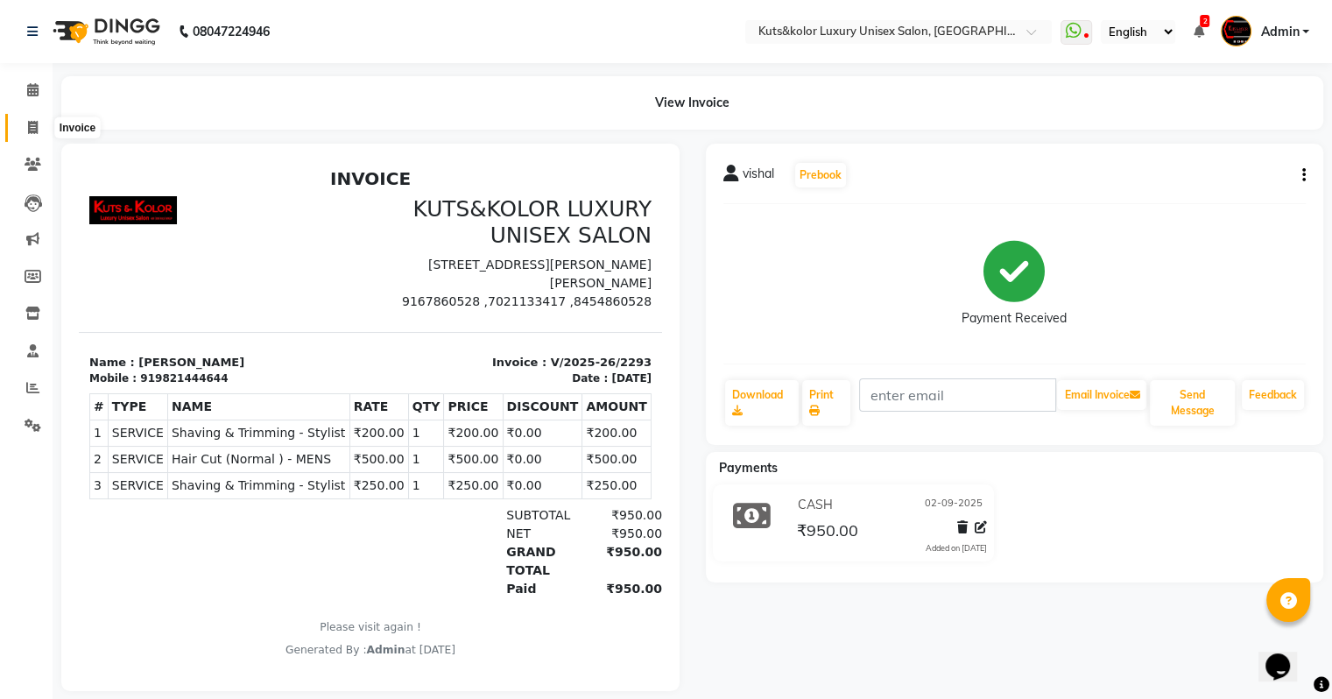
click at [25, 129] on span at bounding box center [33, 128] width 31 height 20
select select "service"
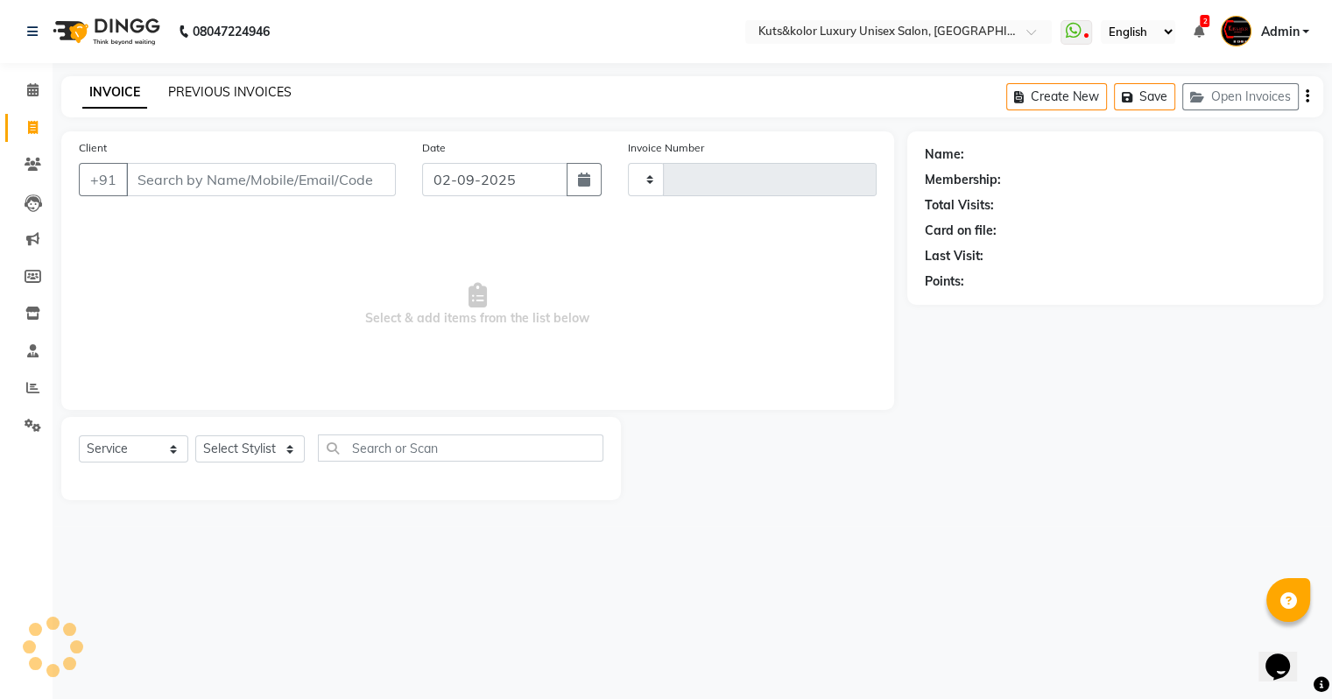
type input "2294"
select select "4172"
click at [196, 88] on link "PREVIOUS INVOICES" at bounding box center [229, 92] width 123 height 16
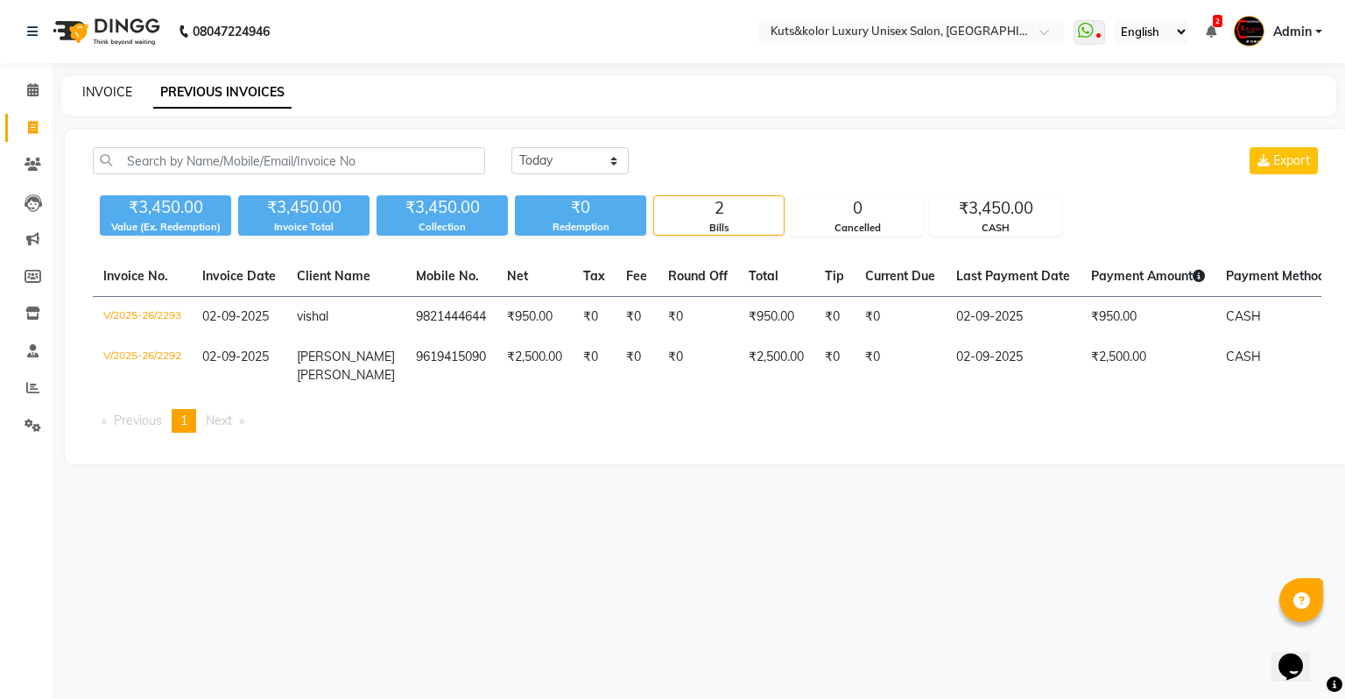
click at [108, 86] on link "INVOICE" at bounding box center [107, 92] width 50 height 16
select select "4172"
select select "service"
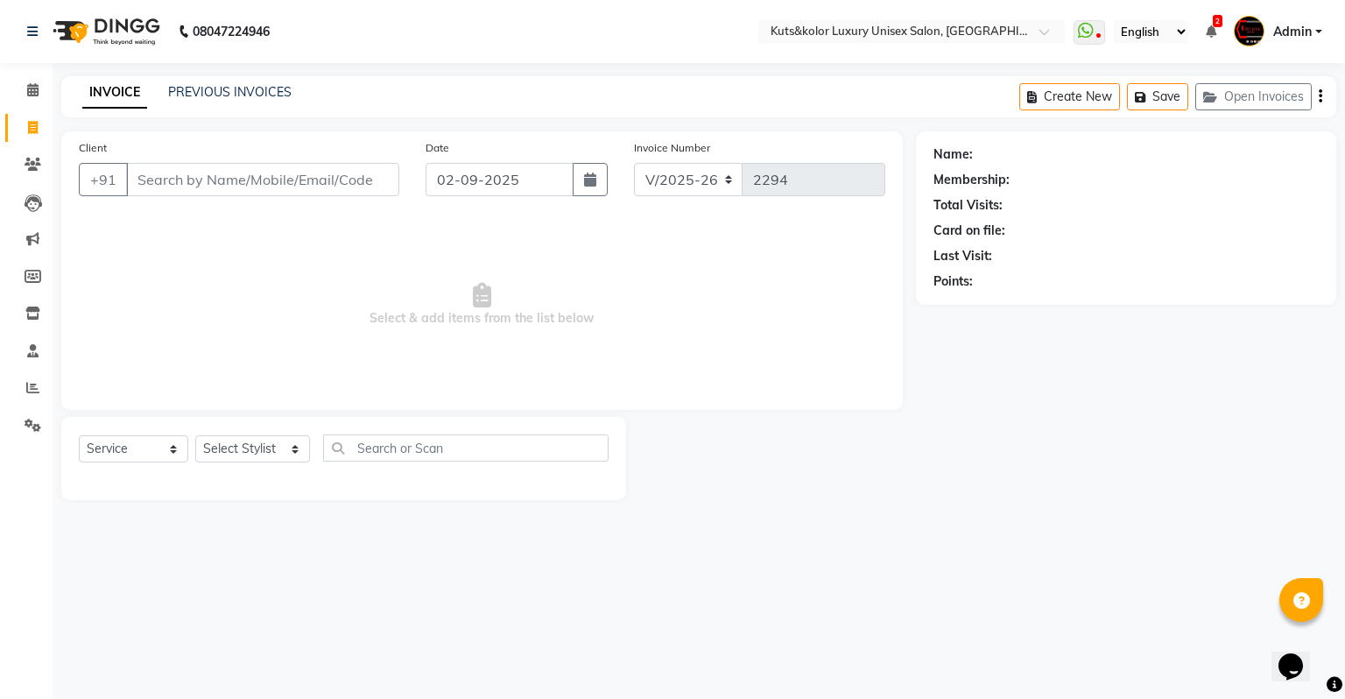
drag, startPoint x: 246, startPoint y: 122, endPoint x: 239, endPoint y: 109, distance: 14.9
click at [239, 109] on main "INVOICE PREVIOUS INVOICES Create New Save Open Invoices Client +91 Date [DATE] …" at bounding box center [699, 301] width 1293 height 450
